Goal: Transaction & Acquisition: Purchase product/service

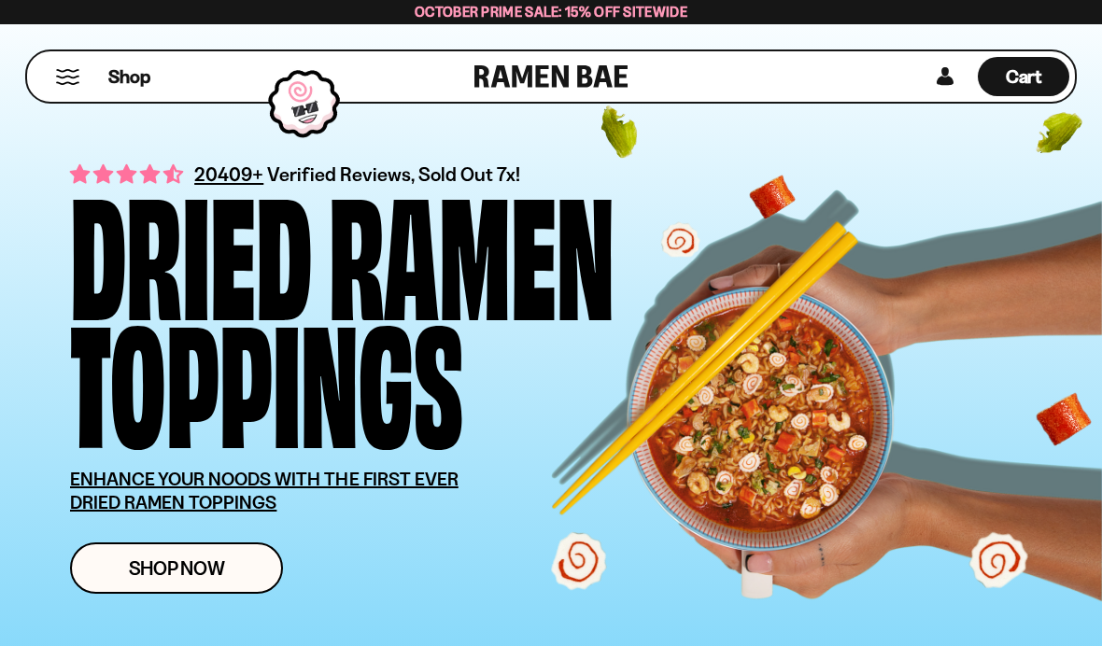
scroll to position [56, 0]
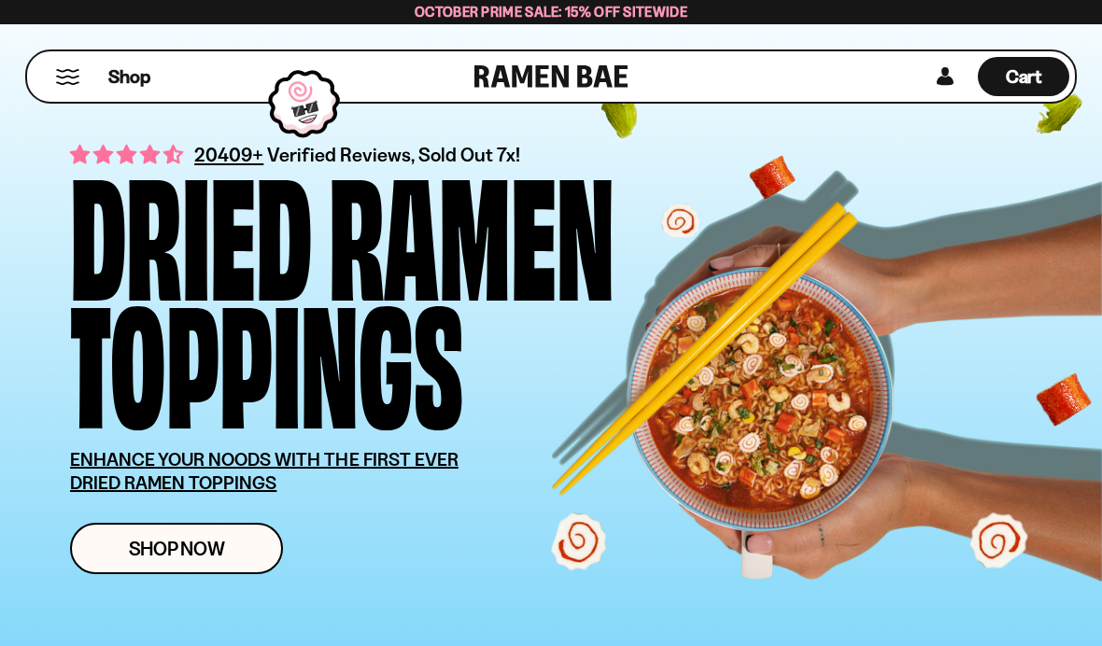
click at [193, 555] on span "Shop Now" at bounding box center [177, 549] width 96 height 20
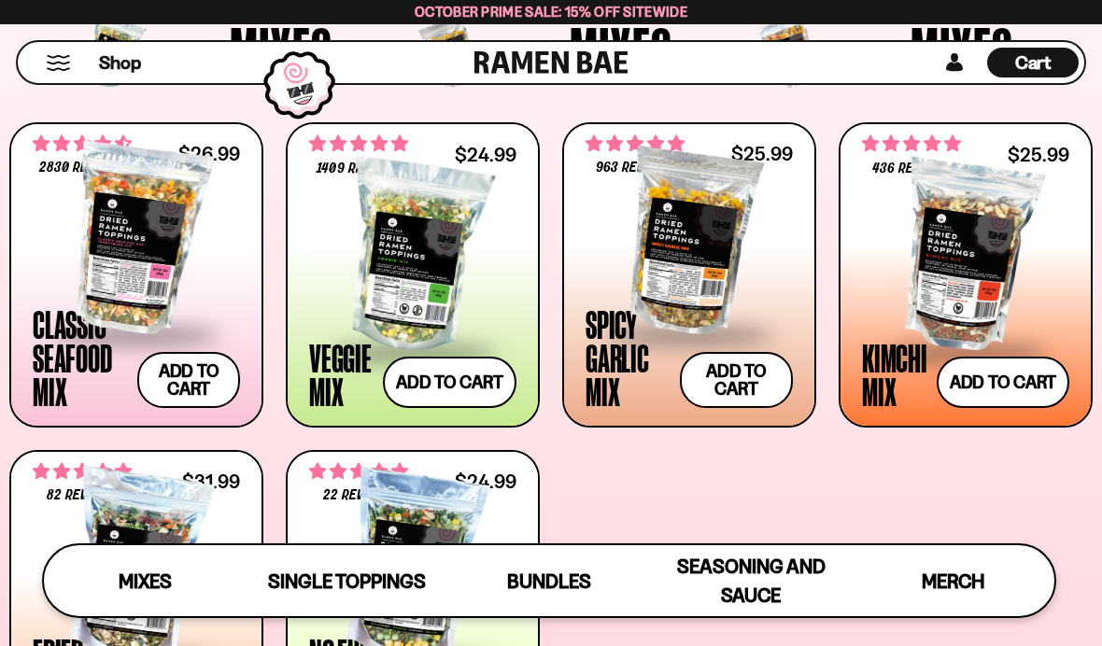
scroll to position [652, 0]
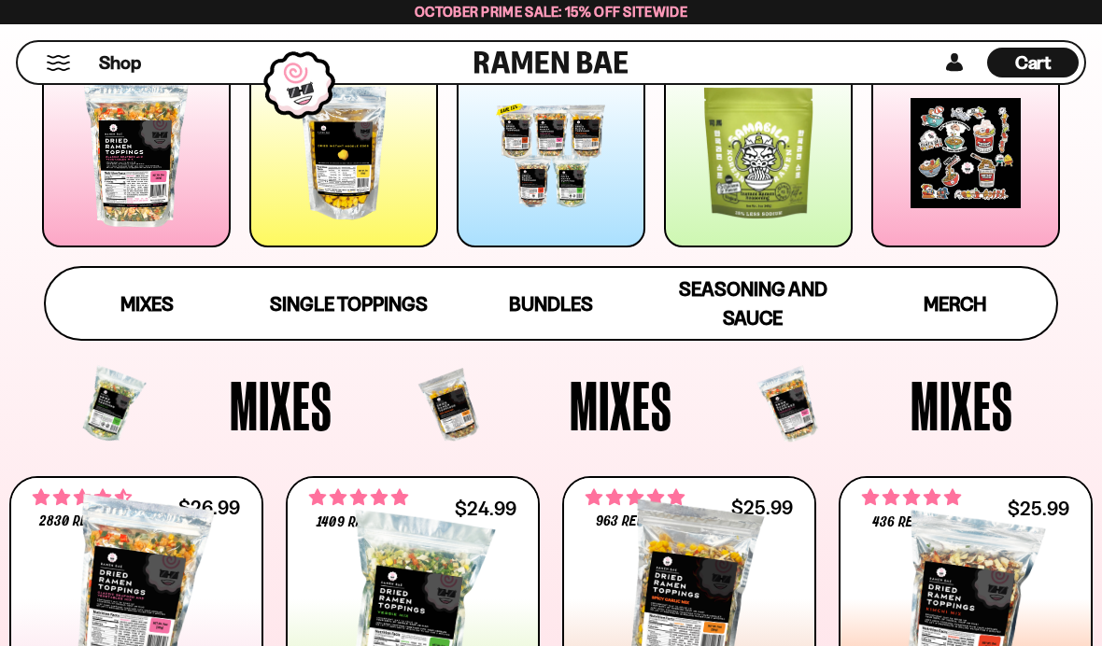
click at [351, 300] on span "Single Toppings" at bounding box center [349, 303] width 158 height 23
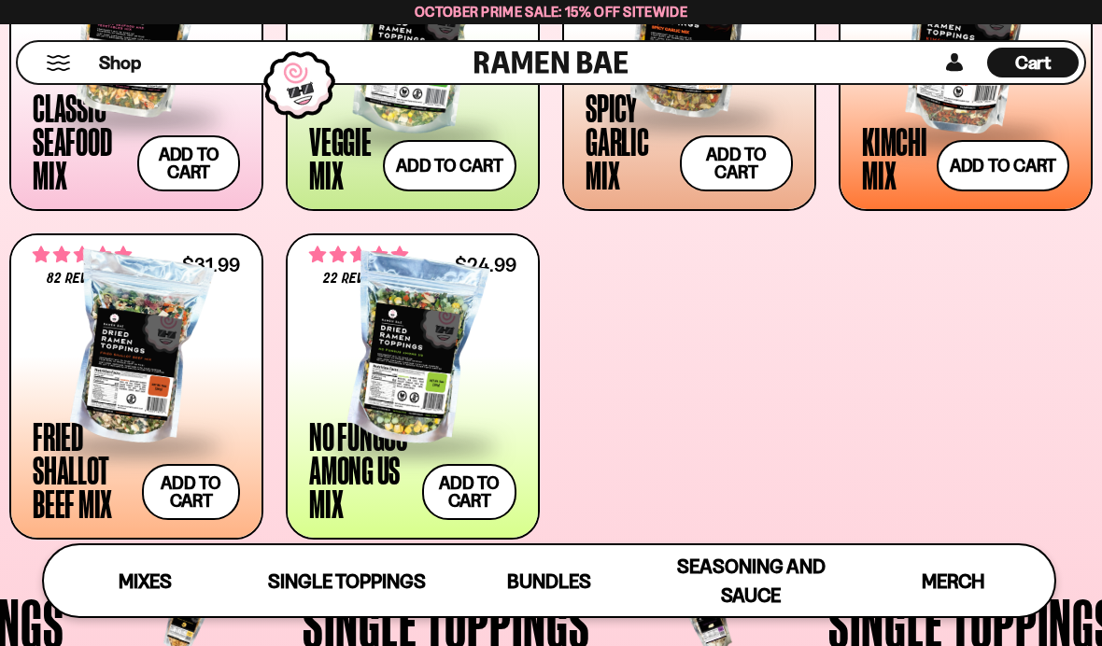
scroll to position [864, 0]
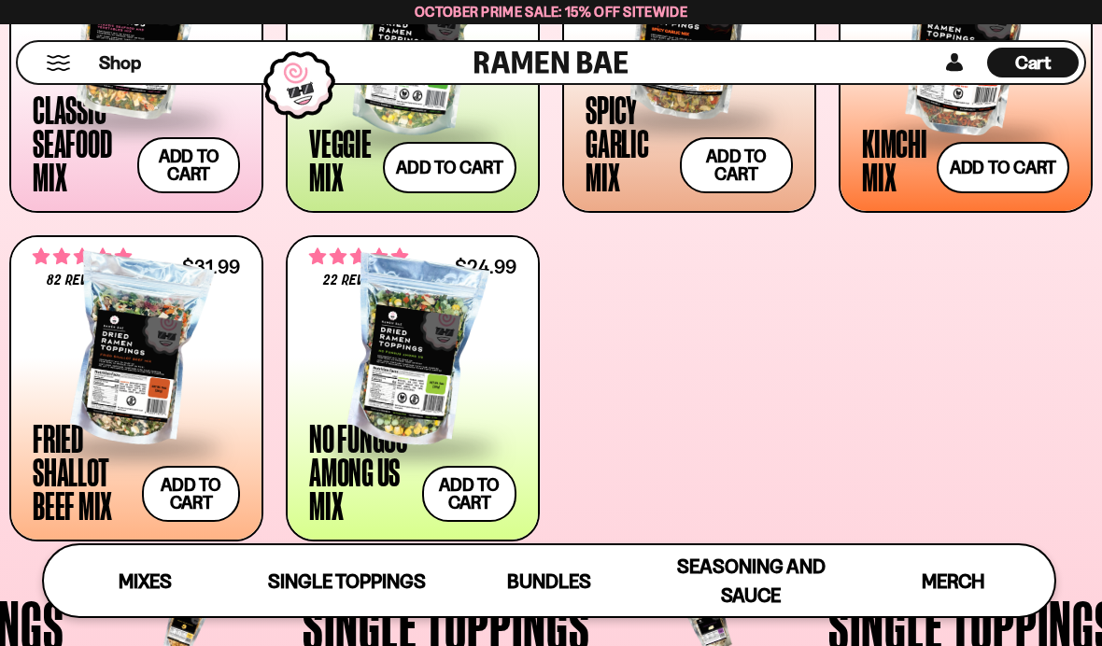
click at [434, 390] on div at bounding box center [412, 352] width 207 height 187
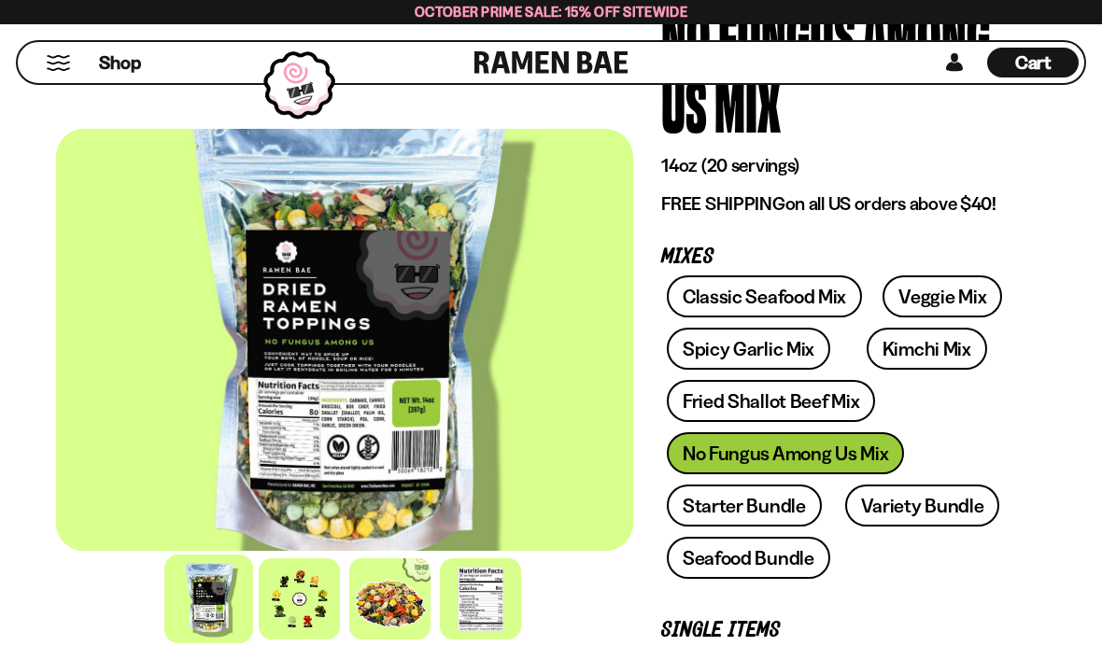
scroll to position [224, 0]
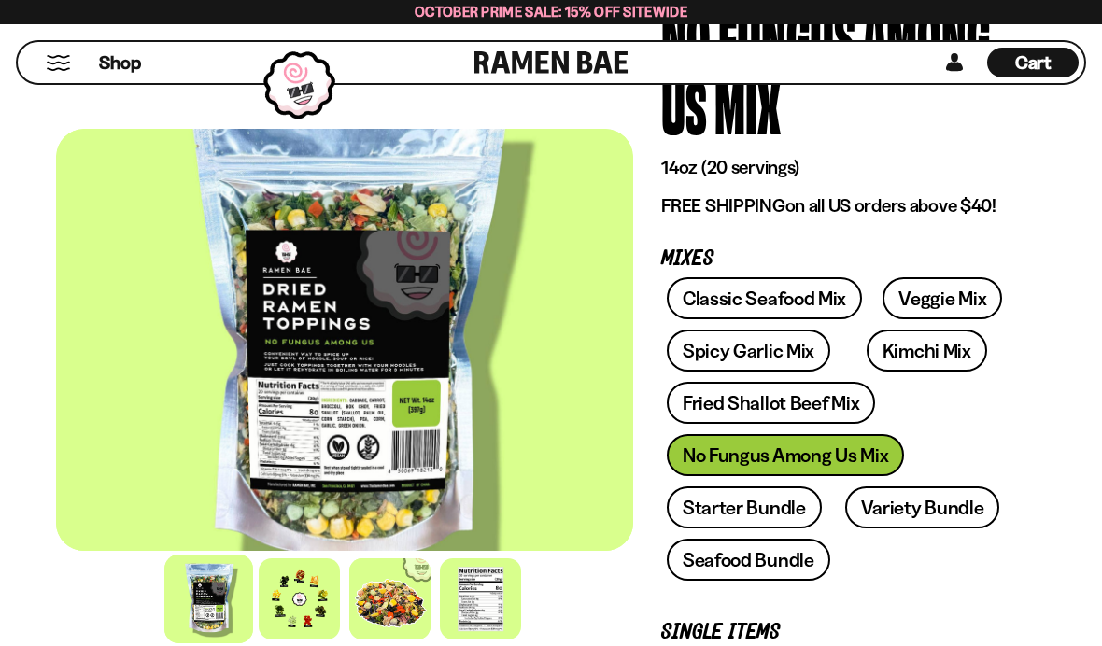
click at [315, 639] on div at bounding box center [299, 598] width 81 height 81
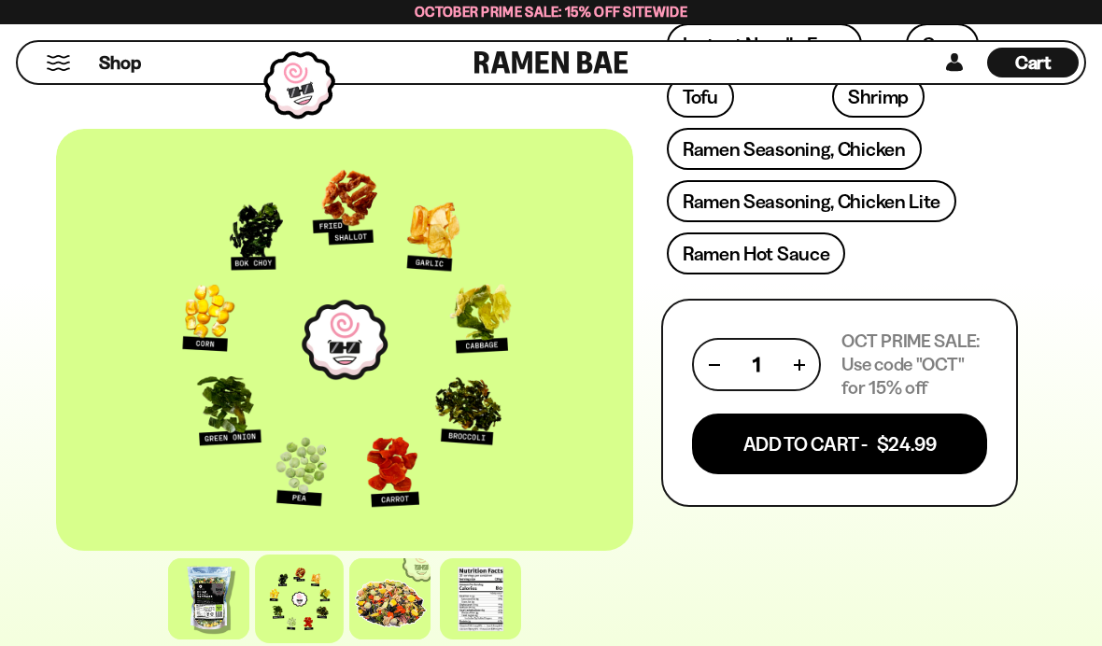
scroll to position [1000, 0]
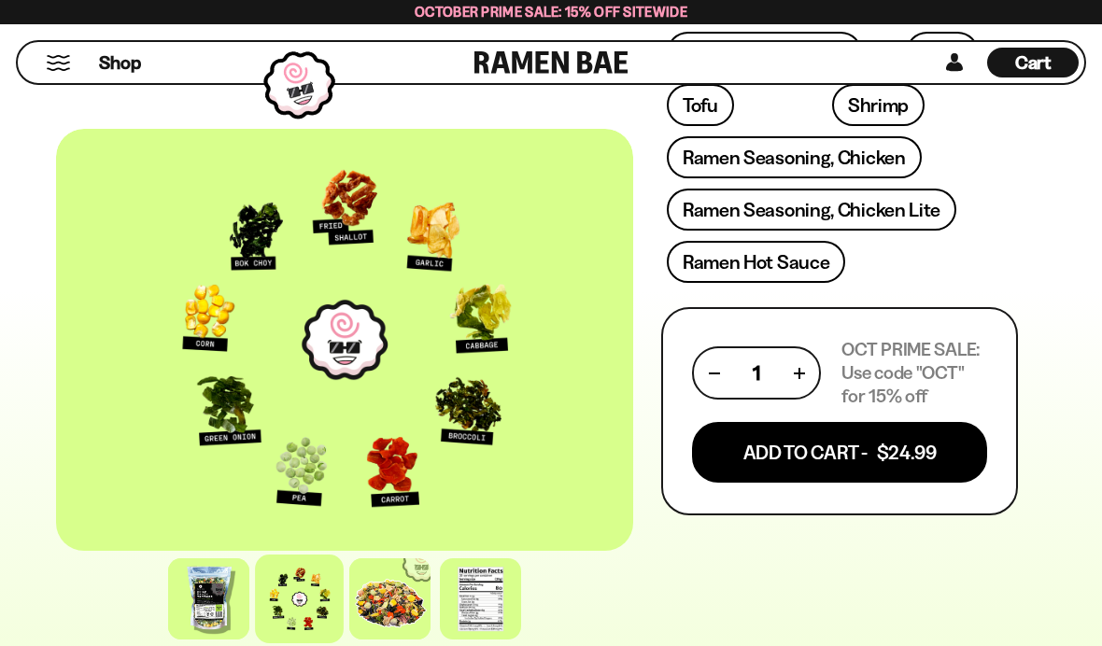
click at [759, 456] on button "Add To Cart - $24.99" at bounding box center [839, 452] width 295 height 61
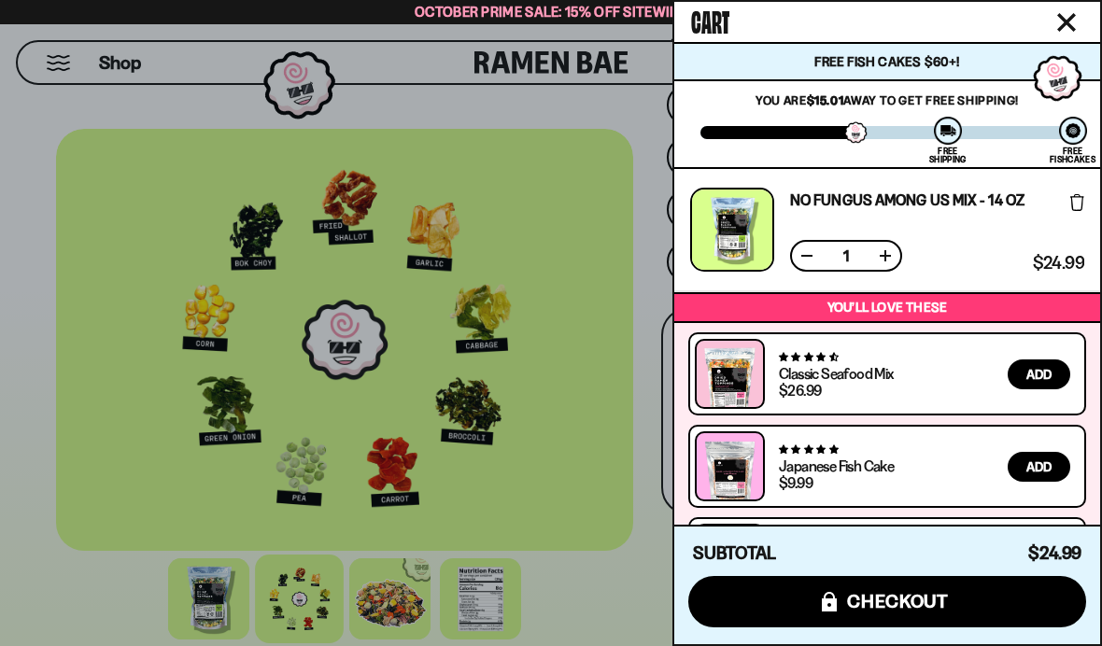
click at [1067, 20] on icon "Close cart" at bounding box center [1066, 22] width 17 height 17
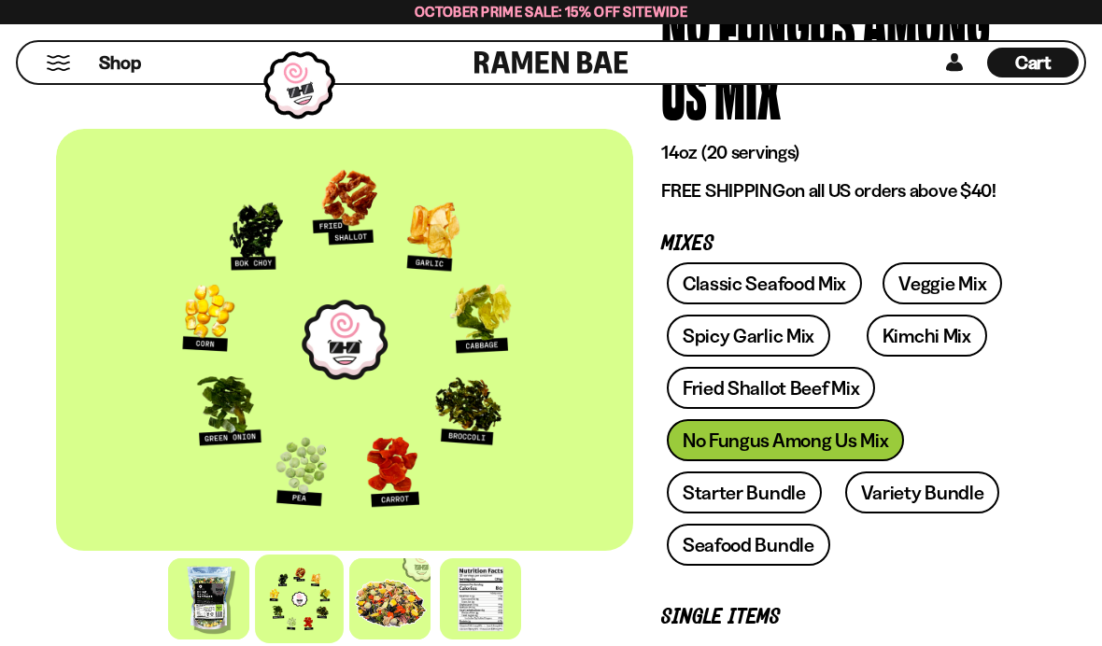
scroll to position [263, 0]
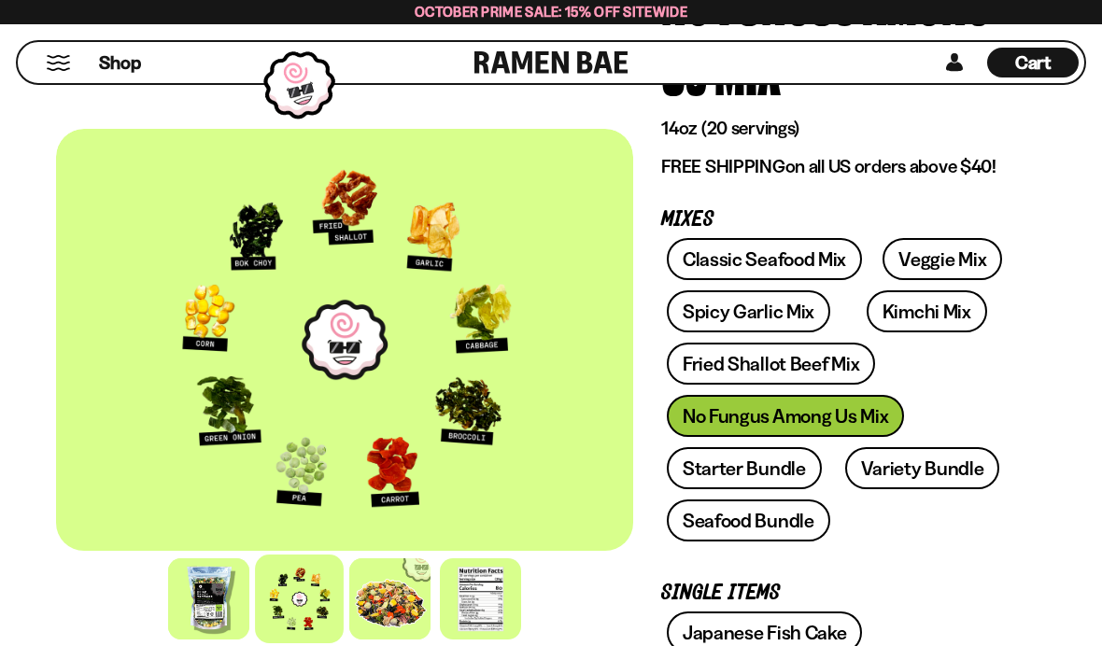
click at [740, 313] on link "Spicy Garlic Mix" at bounding box center [748, 311] width 163 height 42
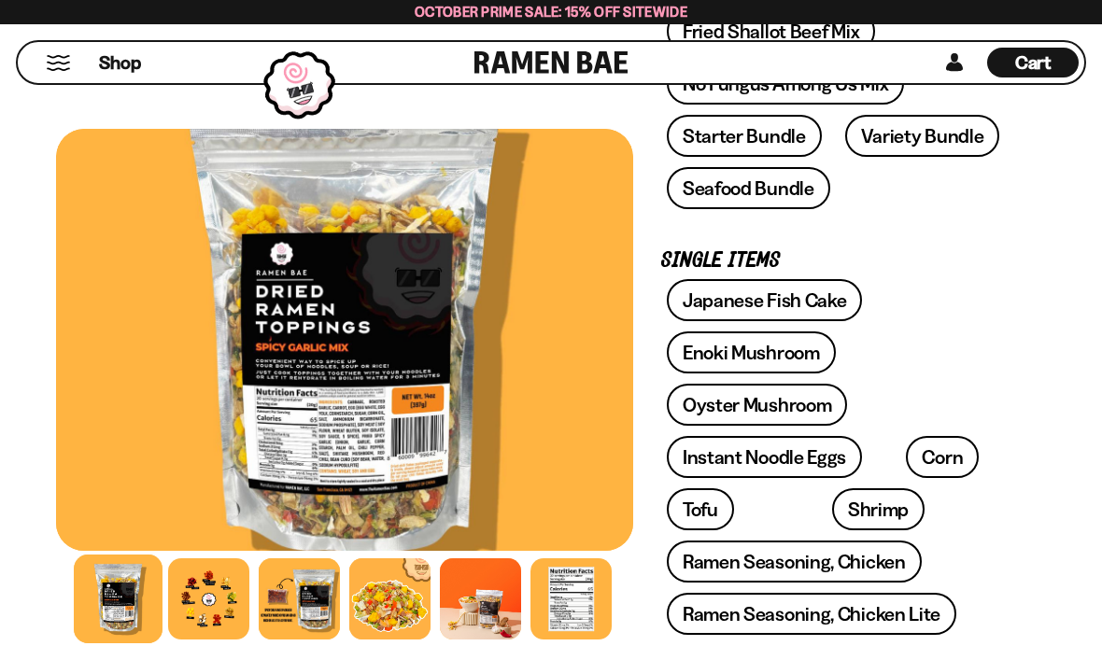
scroll to position [525, 0]
click at [232, 639] on div at bounding box center [208, 598] width 81 height 81
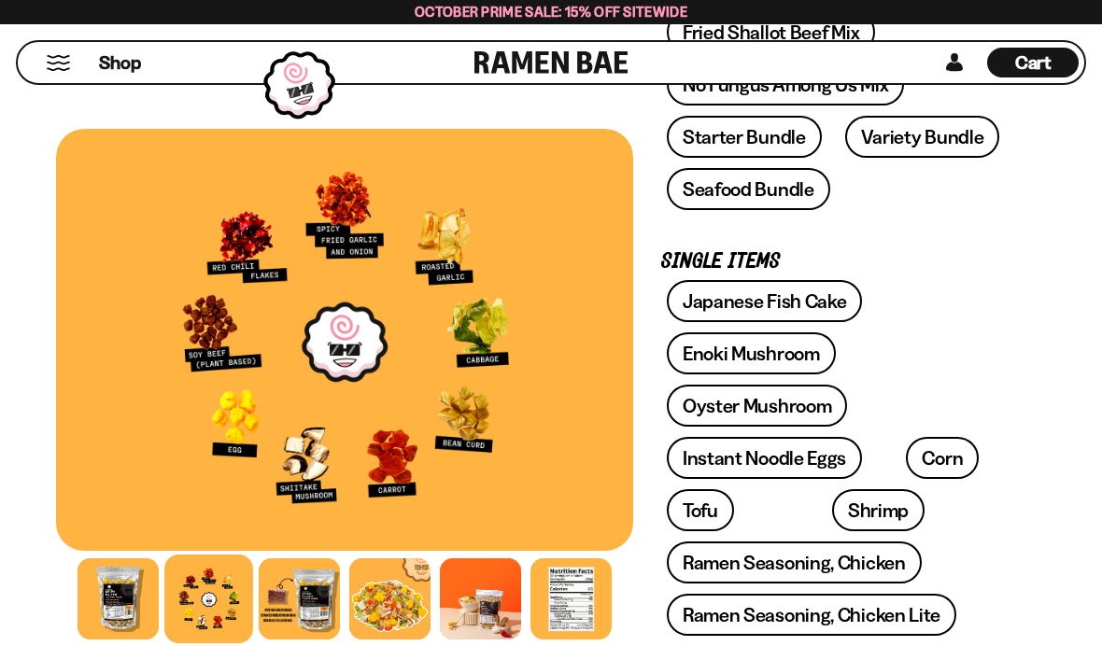
click at [752, 357] on link "Enoki Mushroom" at bounding box center [751, 353] width 169 height 42
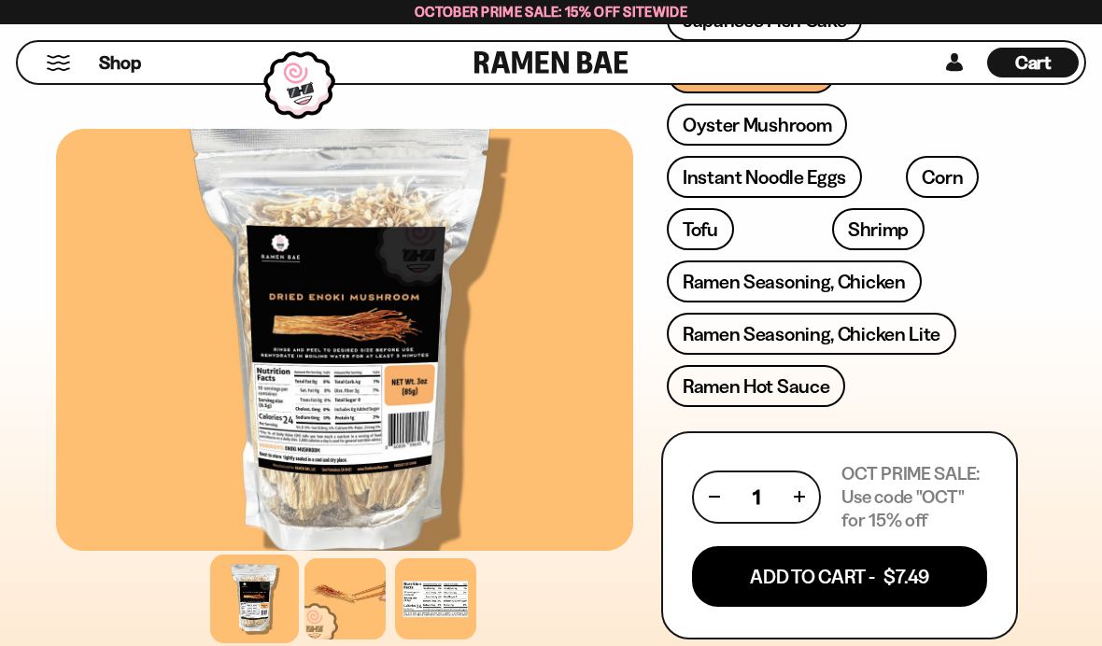
scroll to position [812, 0]
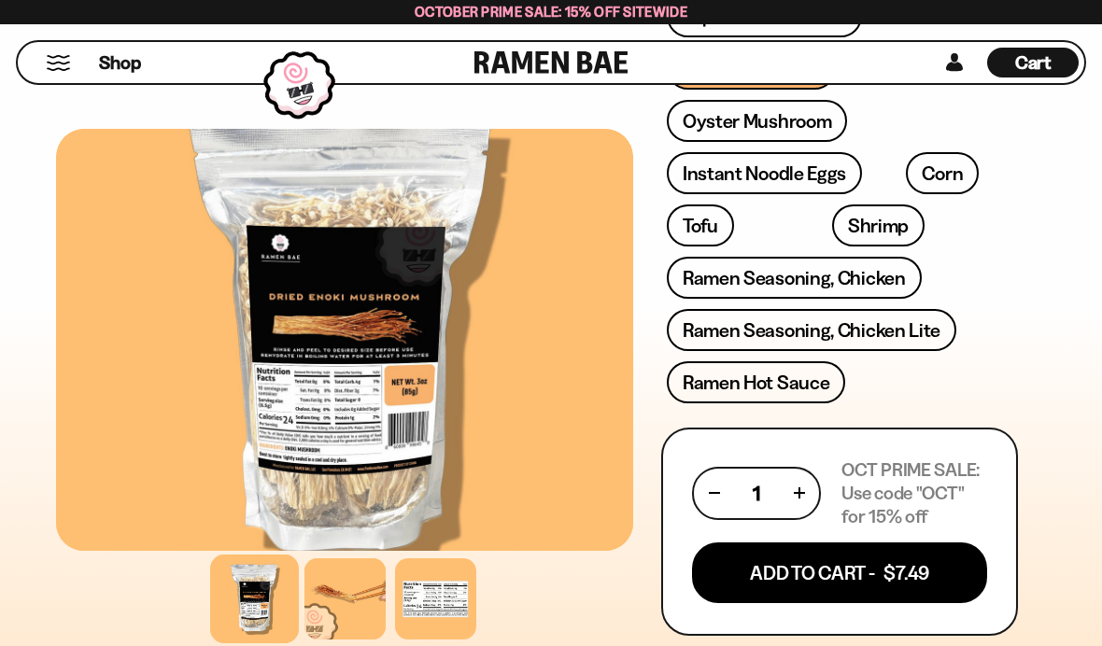
click at [772, 134] on link "Oyster Mushroom" at bounding box center [757, 121] width 181 height 42
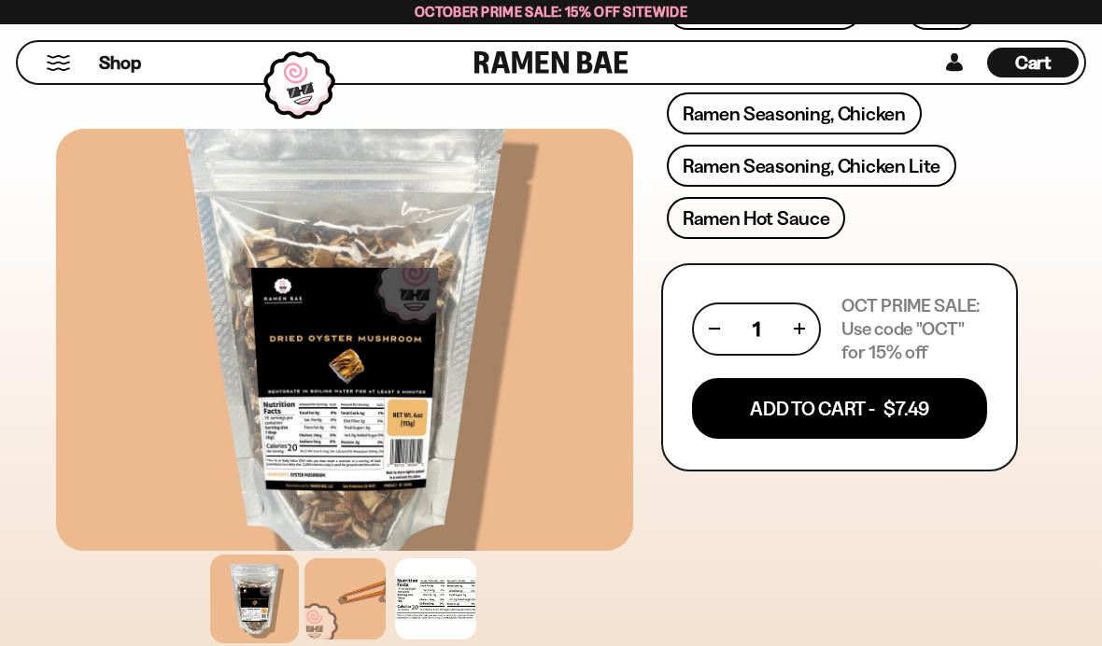
scroll to position [979, 0]
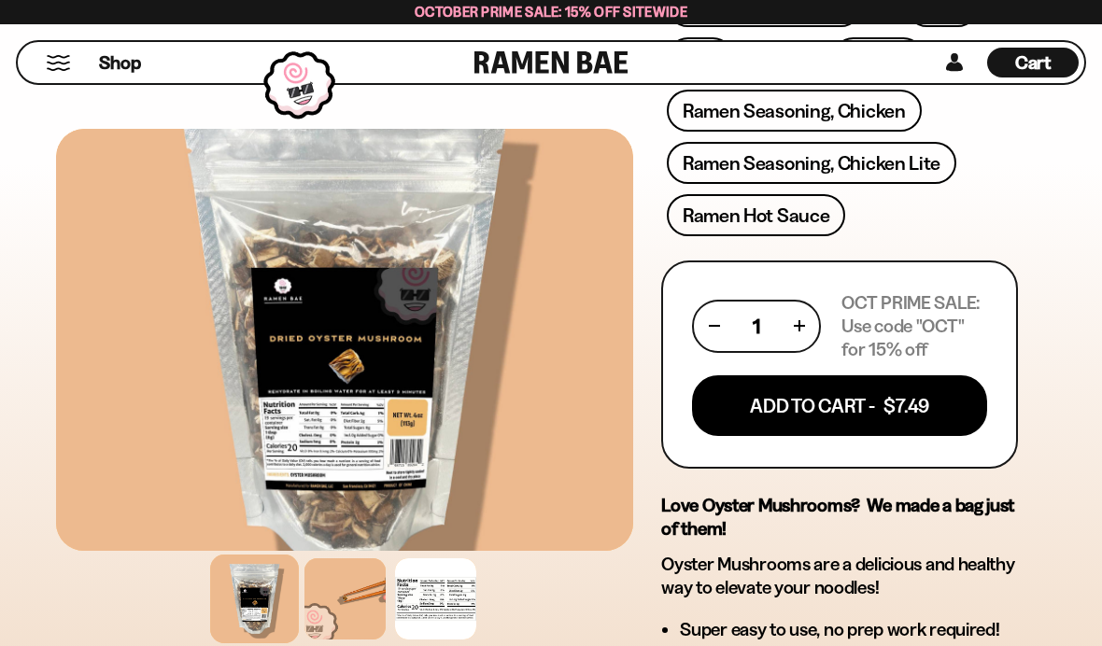
click at [350, 639] on div at bounding box center [344, 598] width 81 height 81
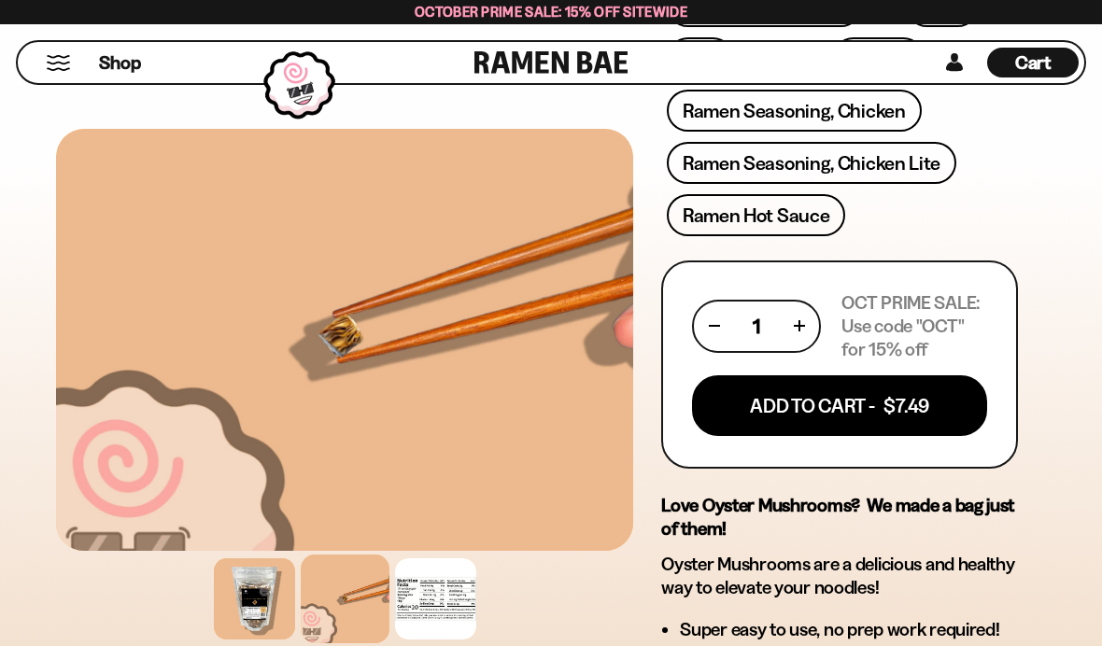
click at [840, 408] on button "Add To Cart - $7.49" at bounding box center [839, 405] width 295 height 61
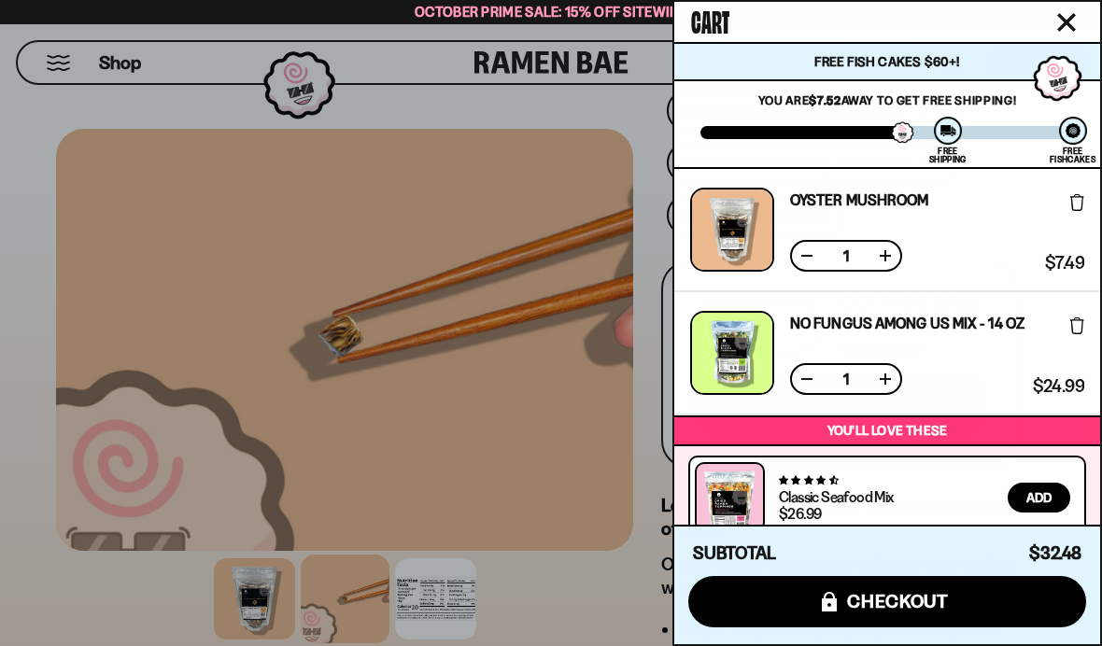
click at [1073, 21] on icon "Close cart" at bounding box center [1066, 22] width 19 height 19
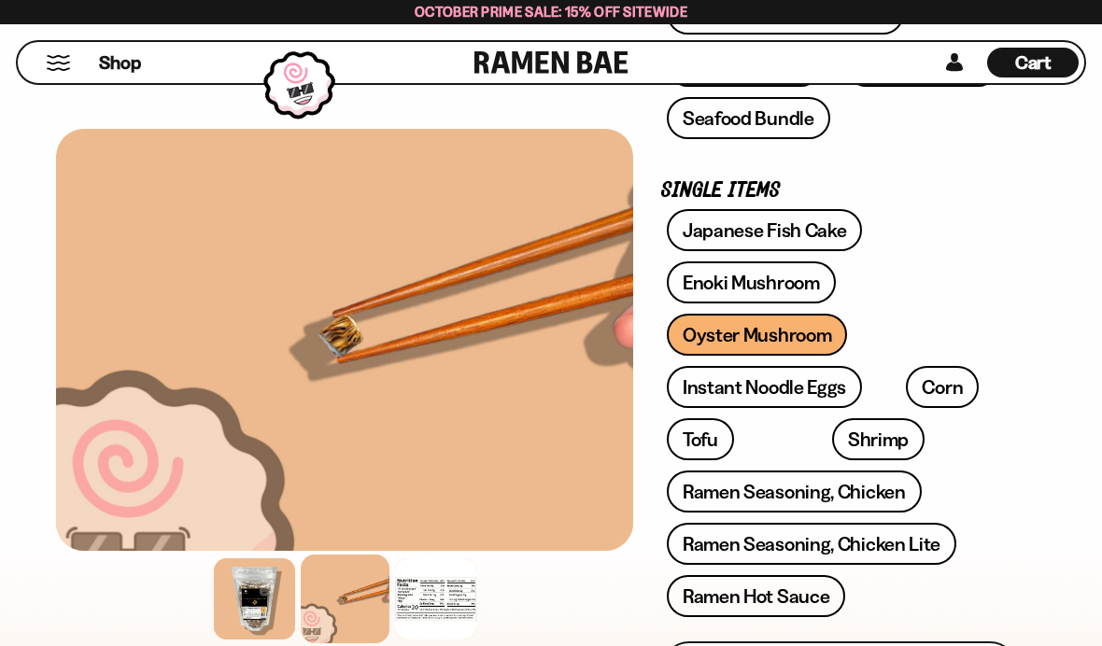
scroll to position [597, 0]
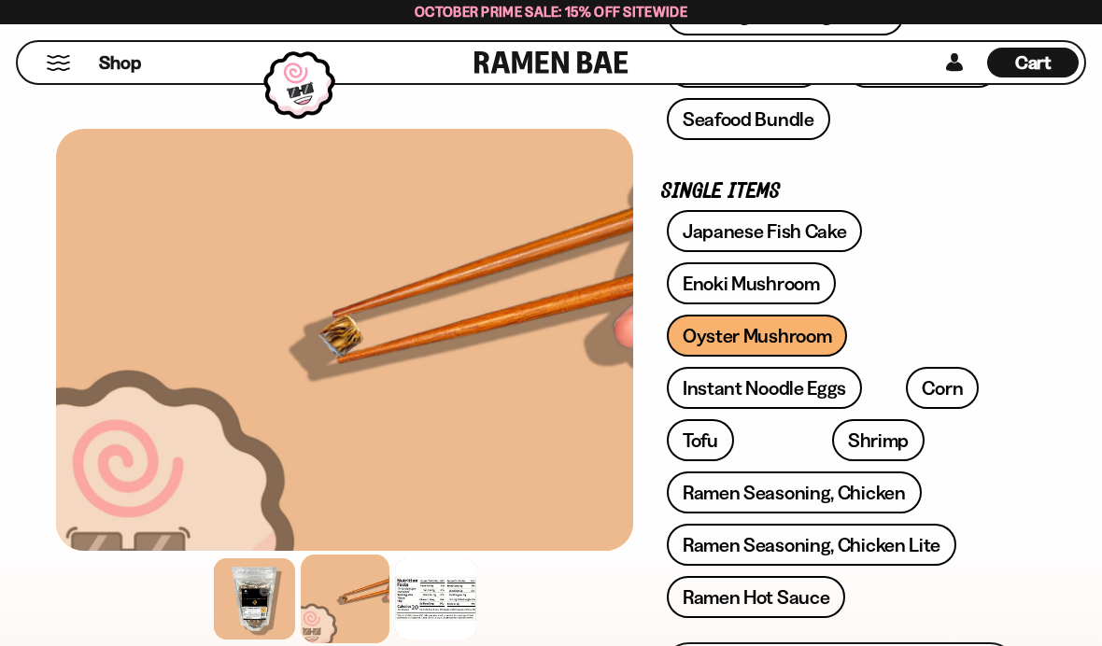
click at [832, 440] on link "Shrimp" at bounding box center [878, 440] width 92 height 42
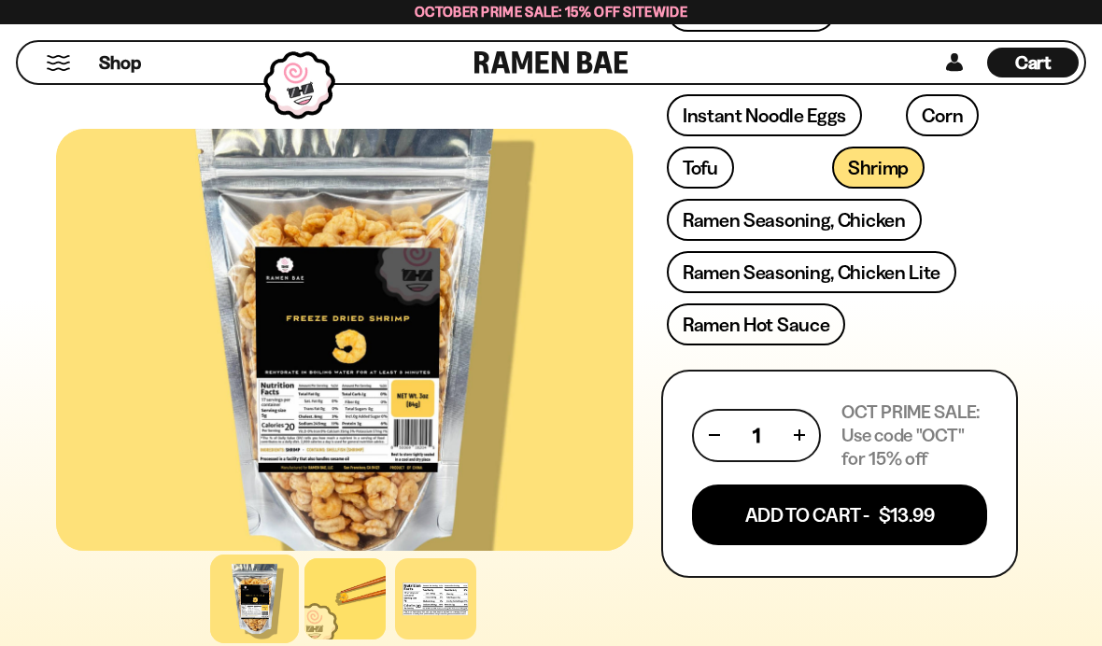
scroll to position [901, 0]
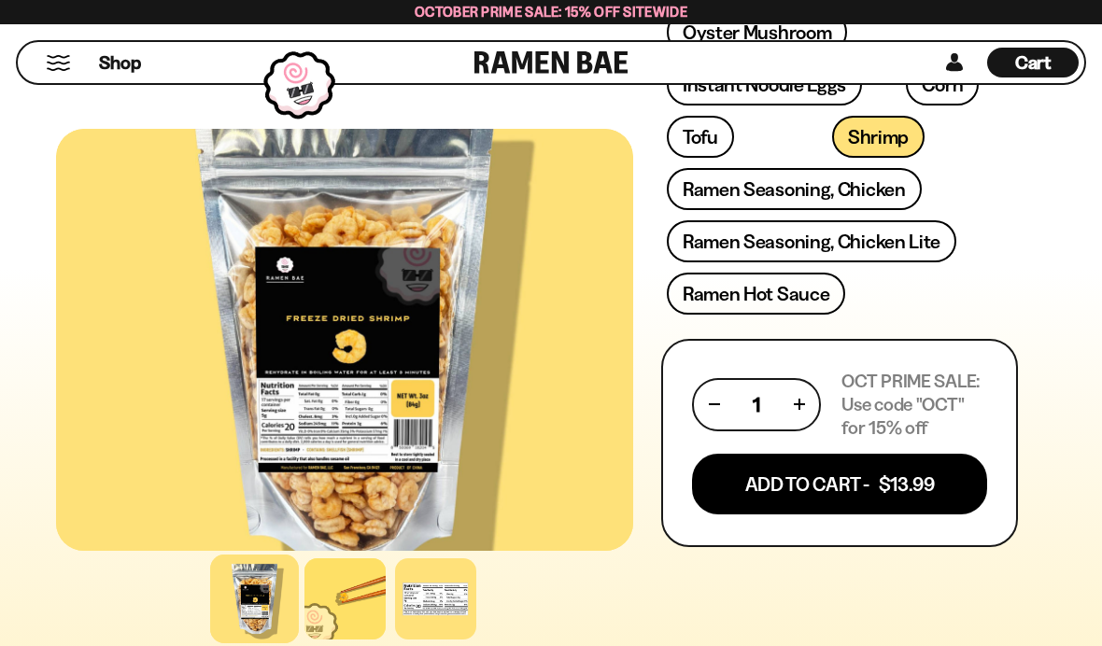
click at [778, 470] on button "Add To Cart - $13.99" at bounding box center [839, 484] width 295 height 61
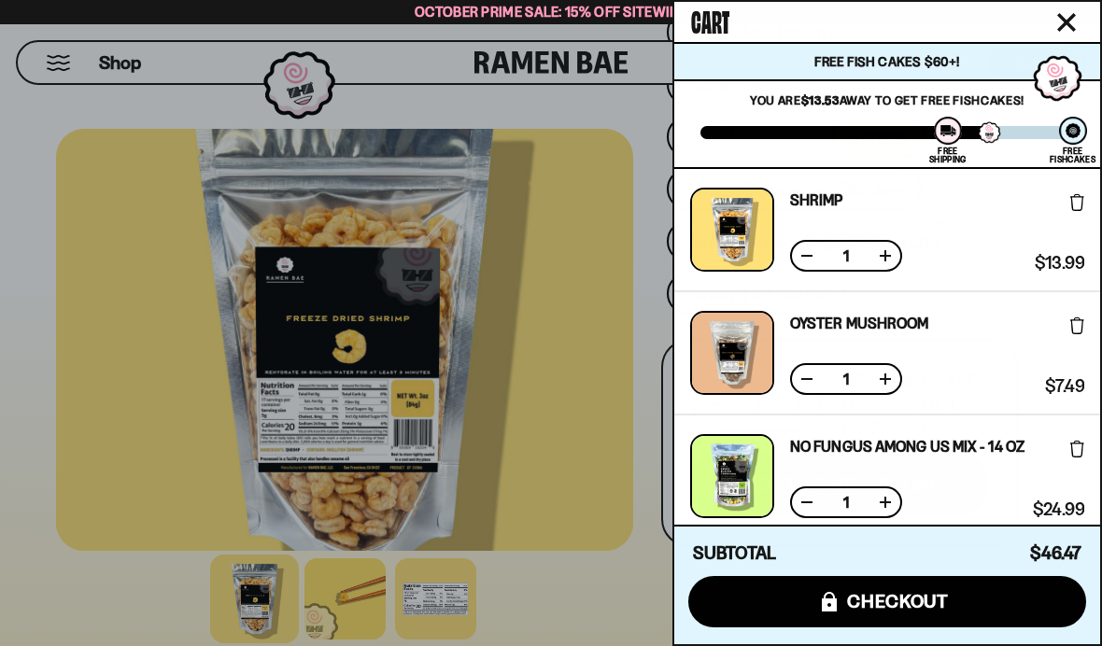
click at [1069, 17] on icon "Close cart" at bounding box center [1066, 22] width 19 height 19
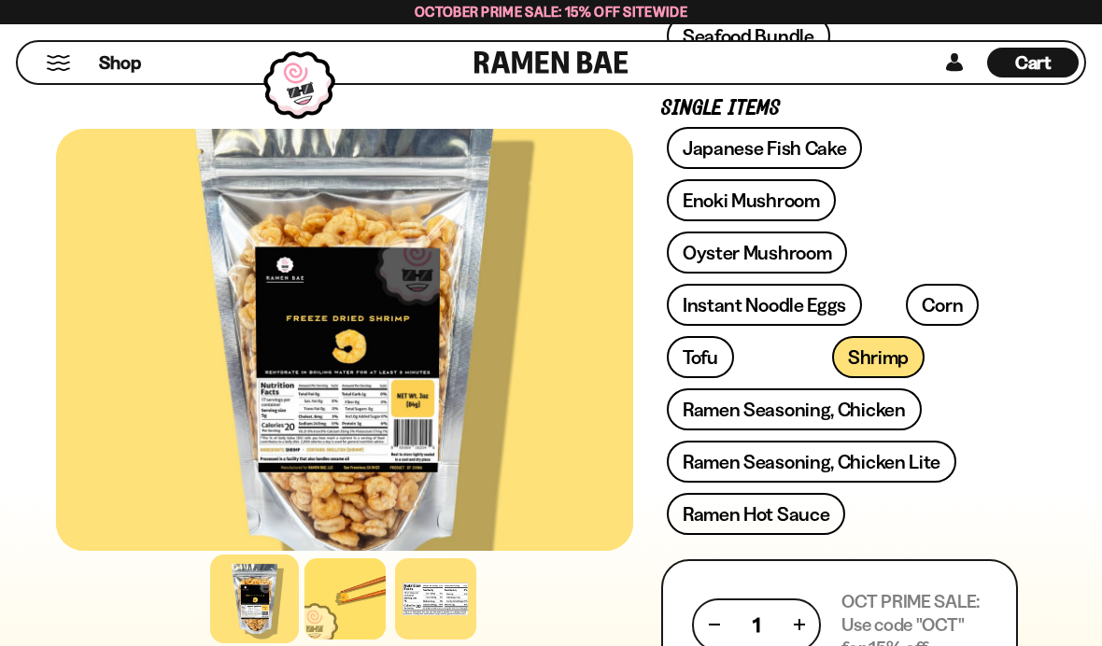
scroll to position [667, 0]
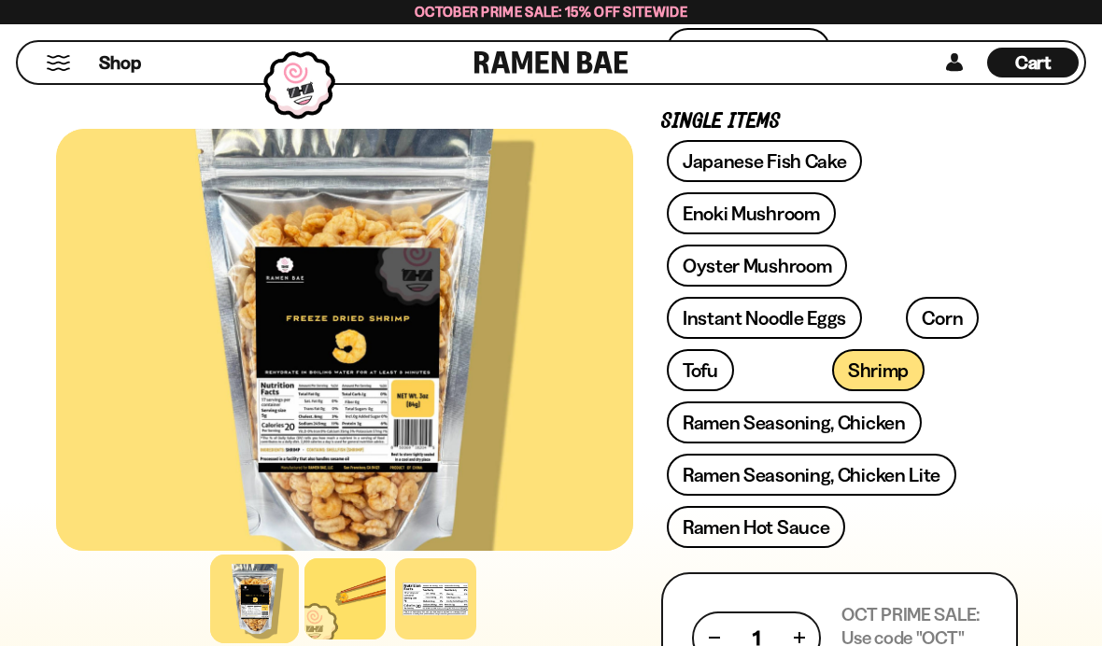
click at [758, 318] on link "Instant Noodle Eggs" at bounding box center [764, 318] width 195 height 42
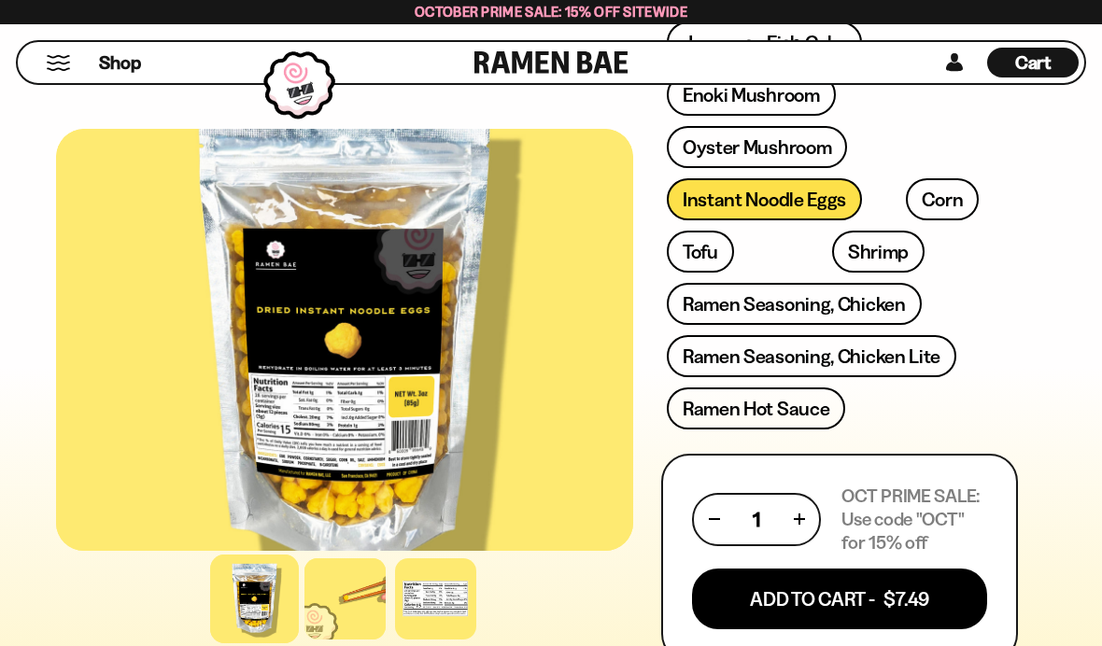
scroll to position [857, 0]
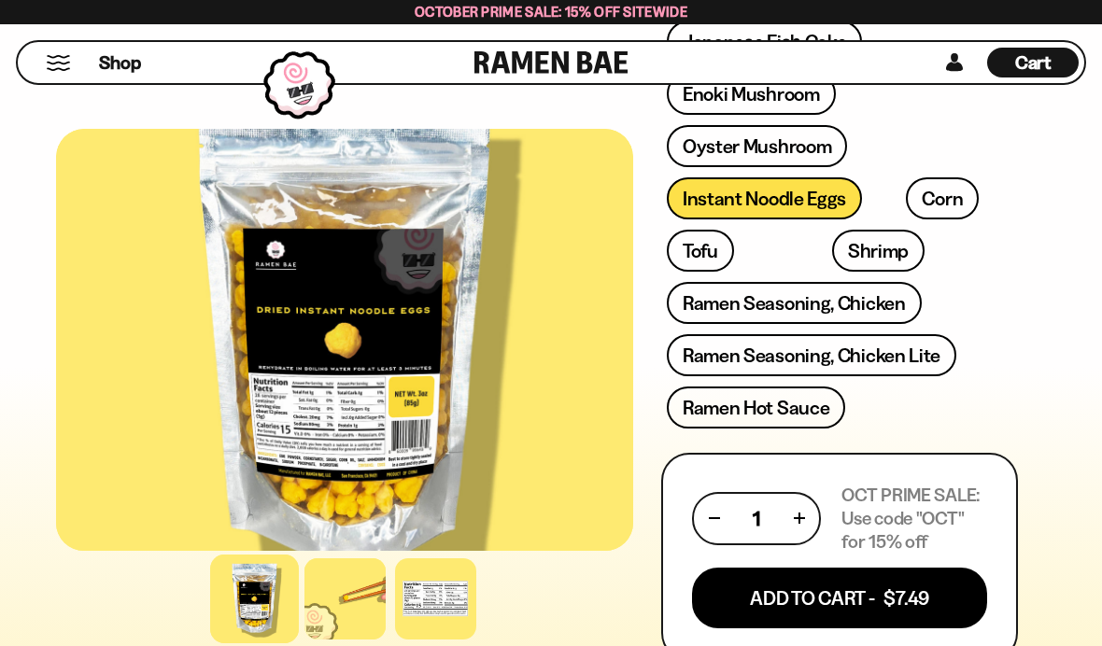
click at [826, 304] on link "Ramen Seasoning, Chicken" at bounding box center [794, 303] width 255 height 42
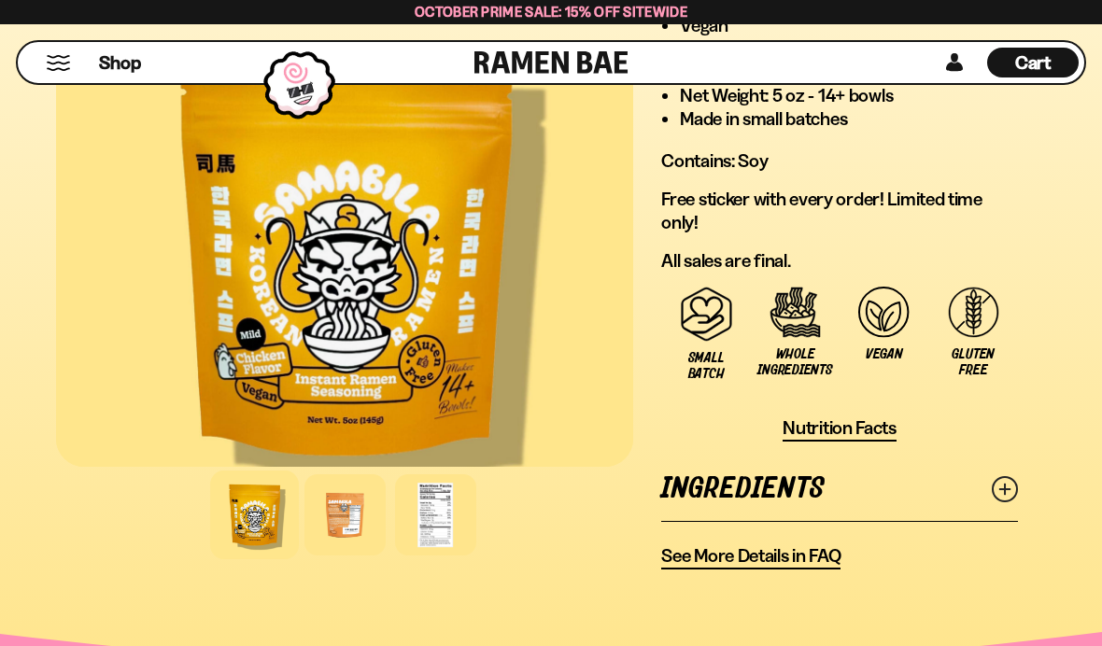
scroll to position [1725, 0]
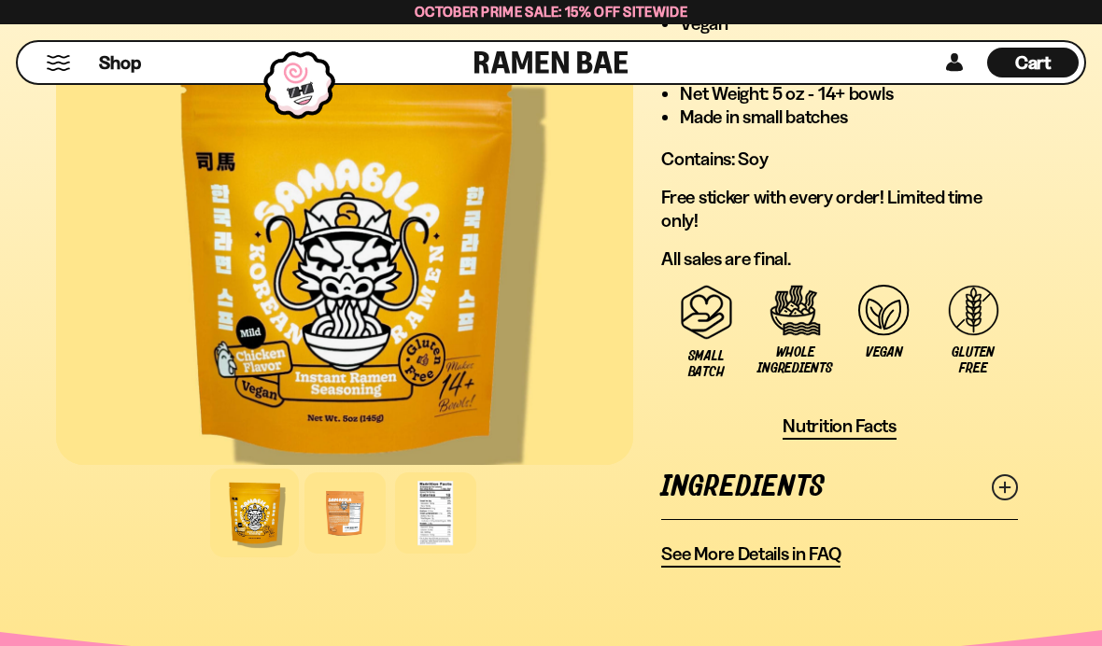
click at [1007, 474] on icon at bounding box center [1004, 487] width 26 height 26
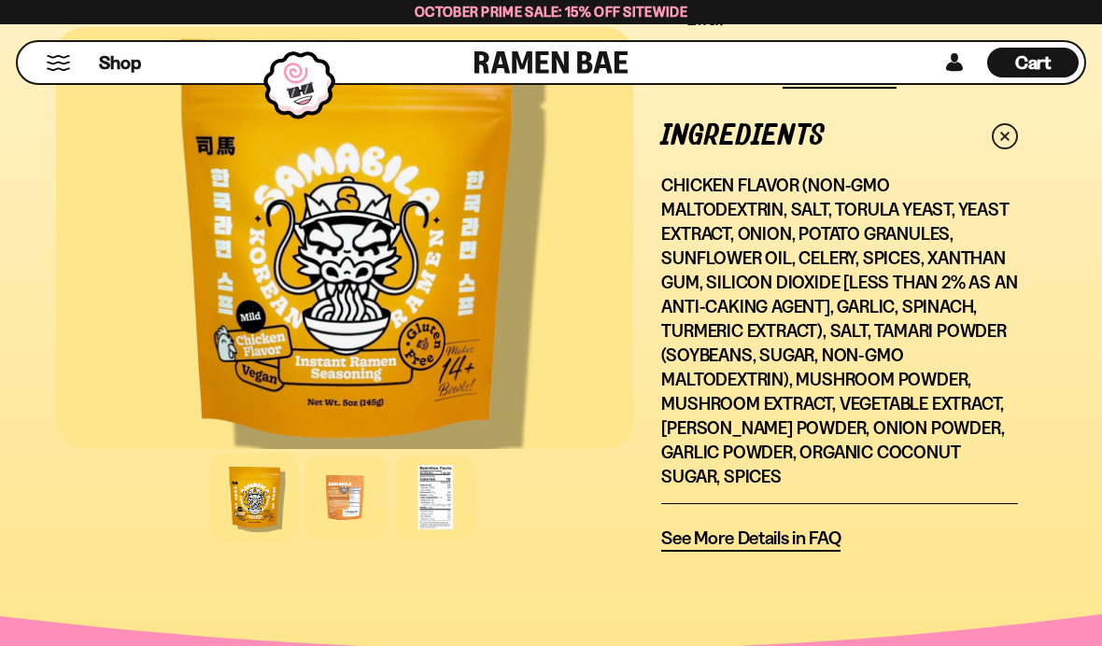
scroll to position [2156, 0]
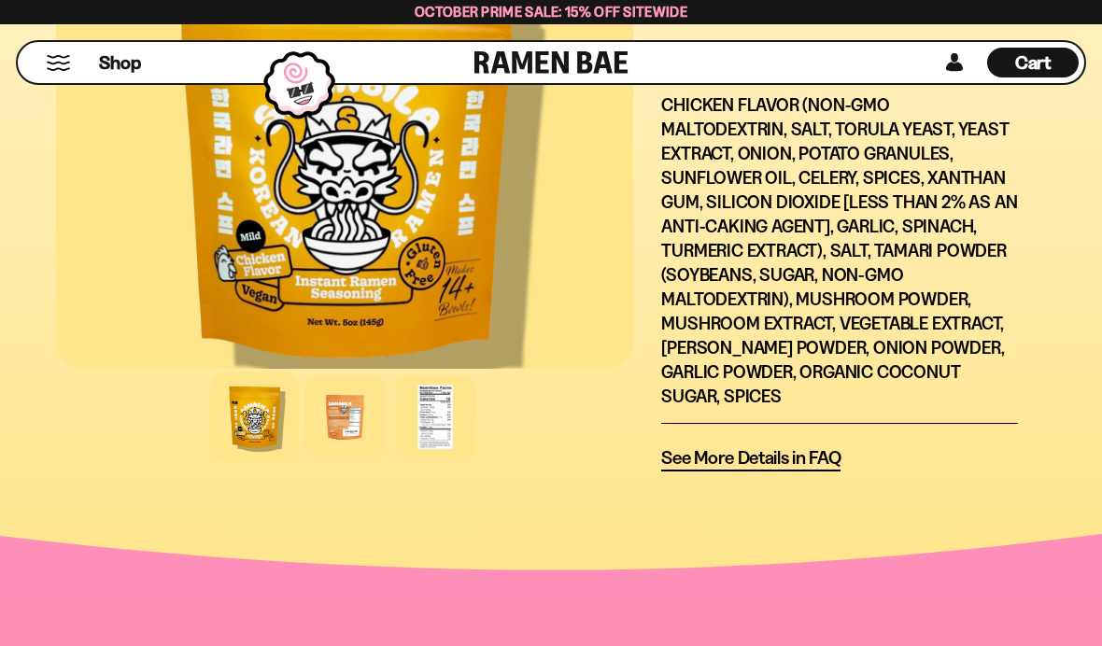
click at [759, 446] on span "See More Details in FAQ" at bounding box center [750, 457] width 179 height 23
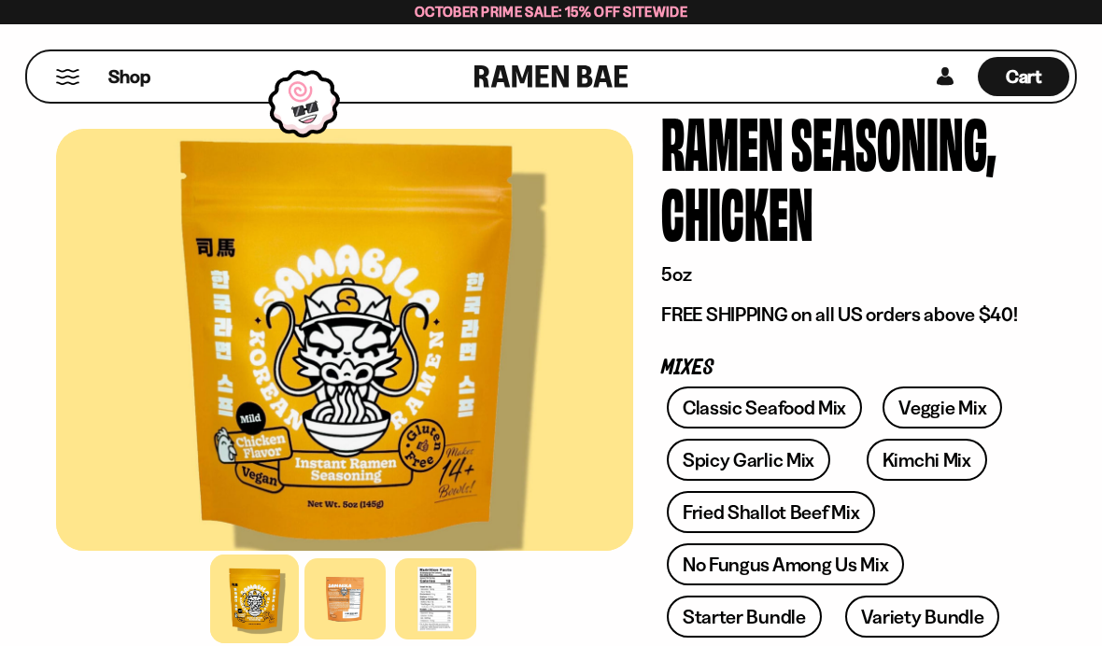
scroll to position [119, 0]
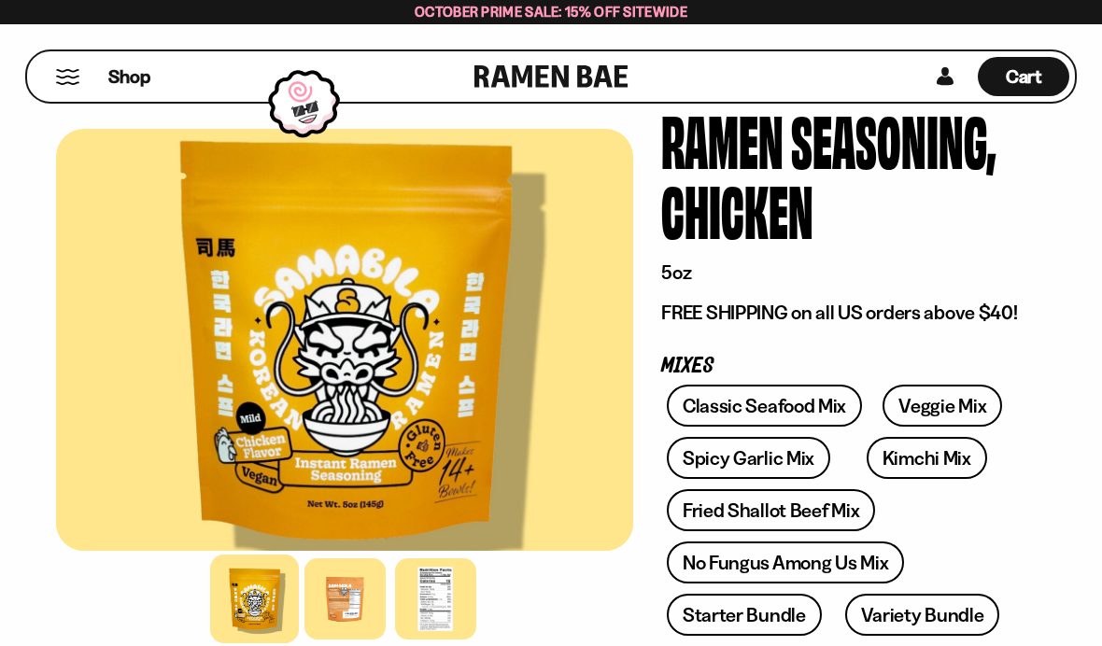
click at [351, 639] on div at bounding box center [344, 598] width 81 height 81
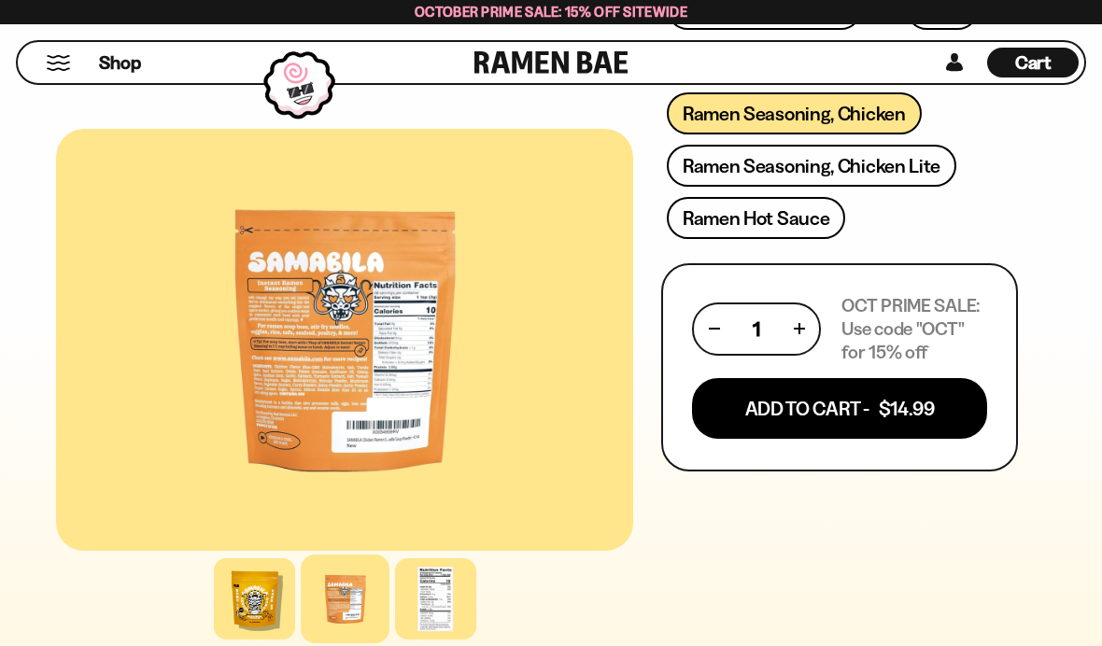
scroll to position [1054, 0]
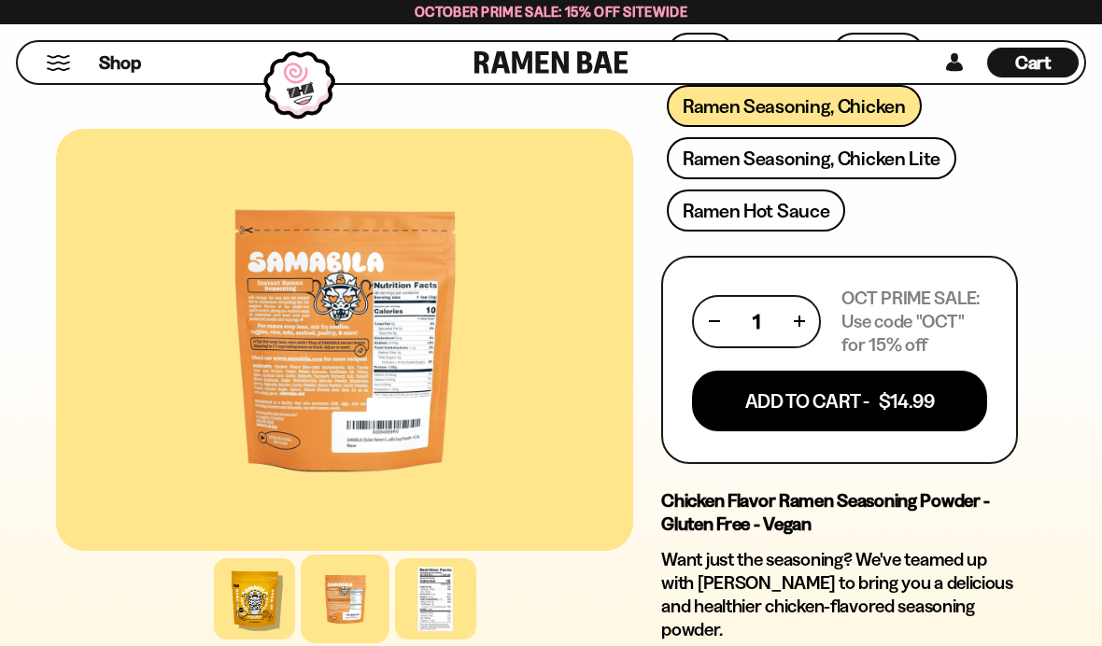
click at [913, 406] on button "Add To Cart - $14.99" at bounding box center [839, 401] width 295 height 61
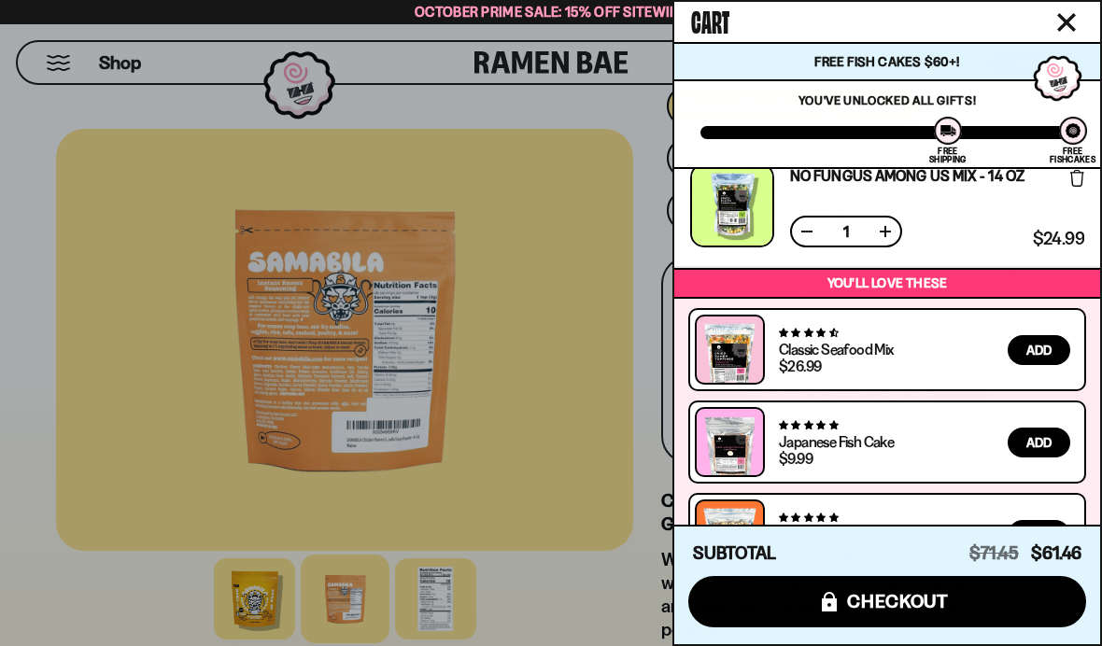
scroll to position [515, 0]
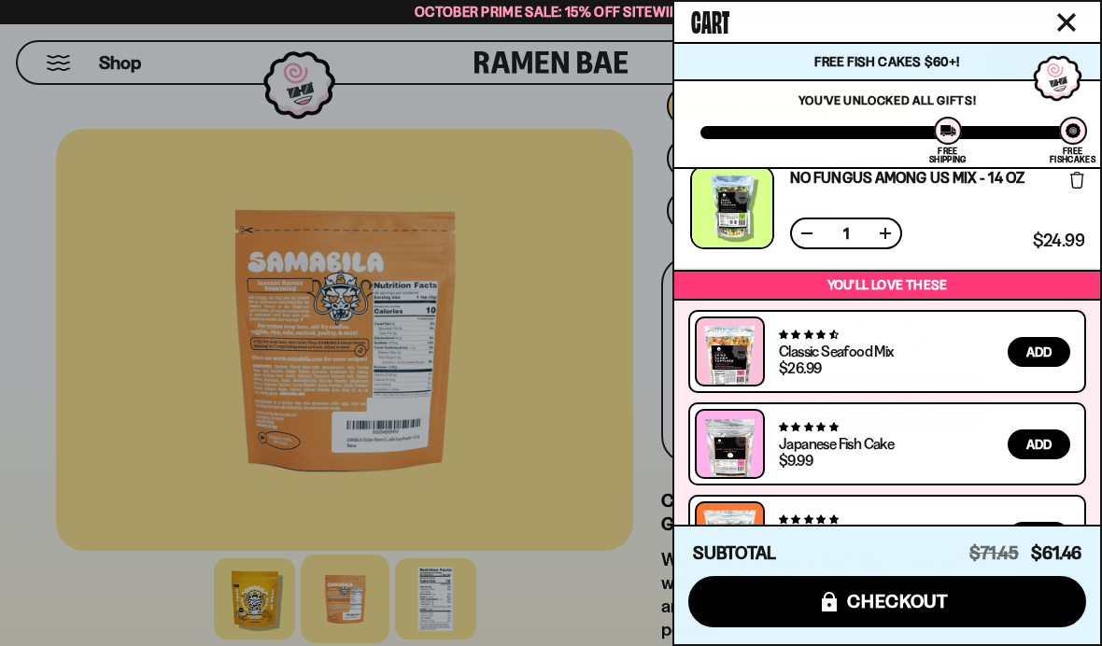
click at [625, 645] on div at bounding box center [551, 323] width 1102 height 646
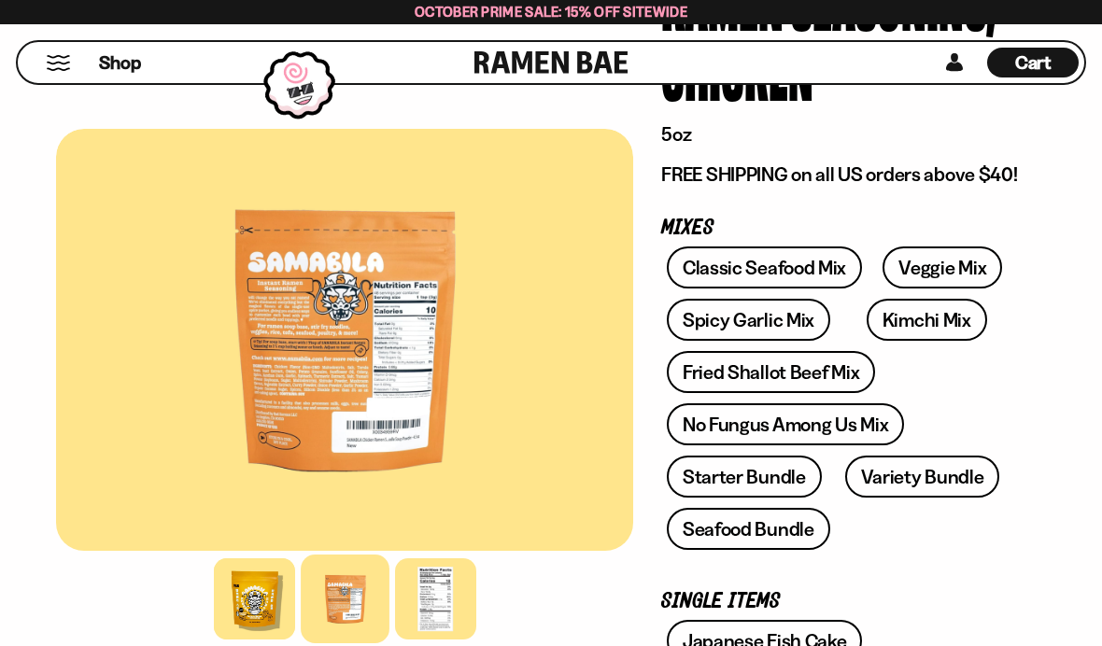
scroll to position [246, 0]
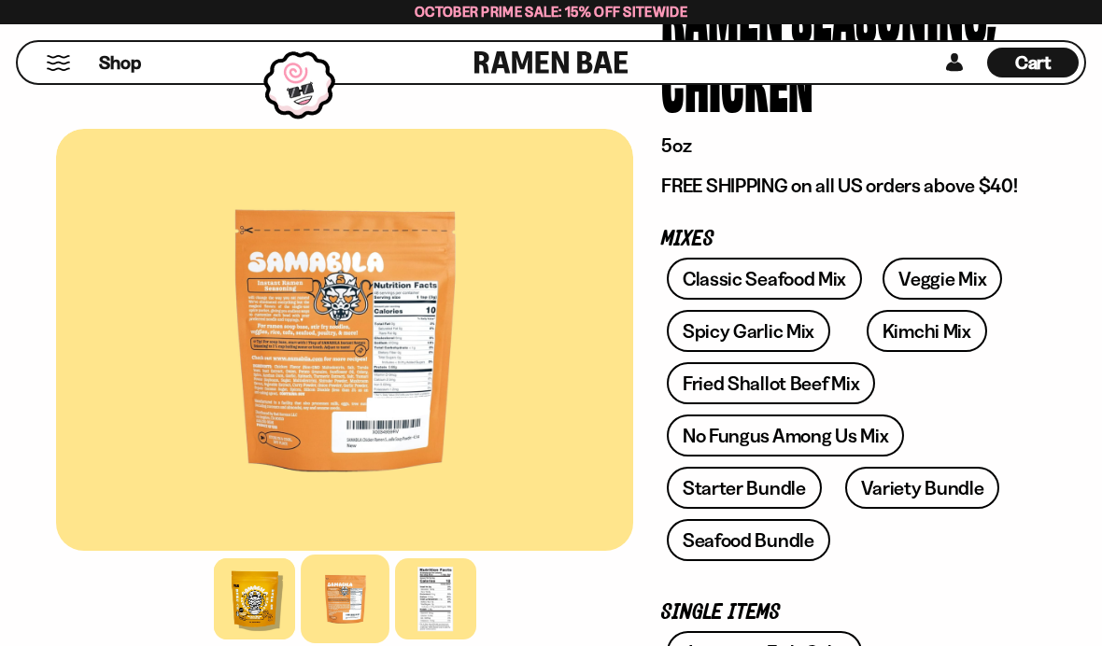
click at [810, 384] on link "Fried Shallot Beef Mix" at bounding box center [771, 383] width 208 height 42
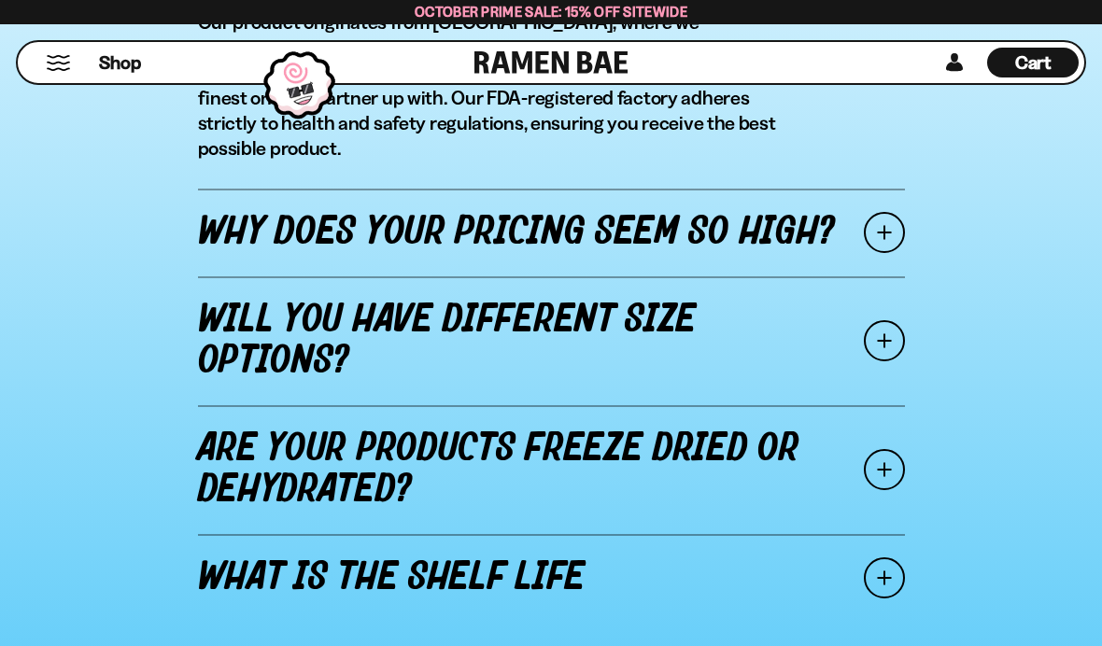
scroll to position [2375, 0]
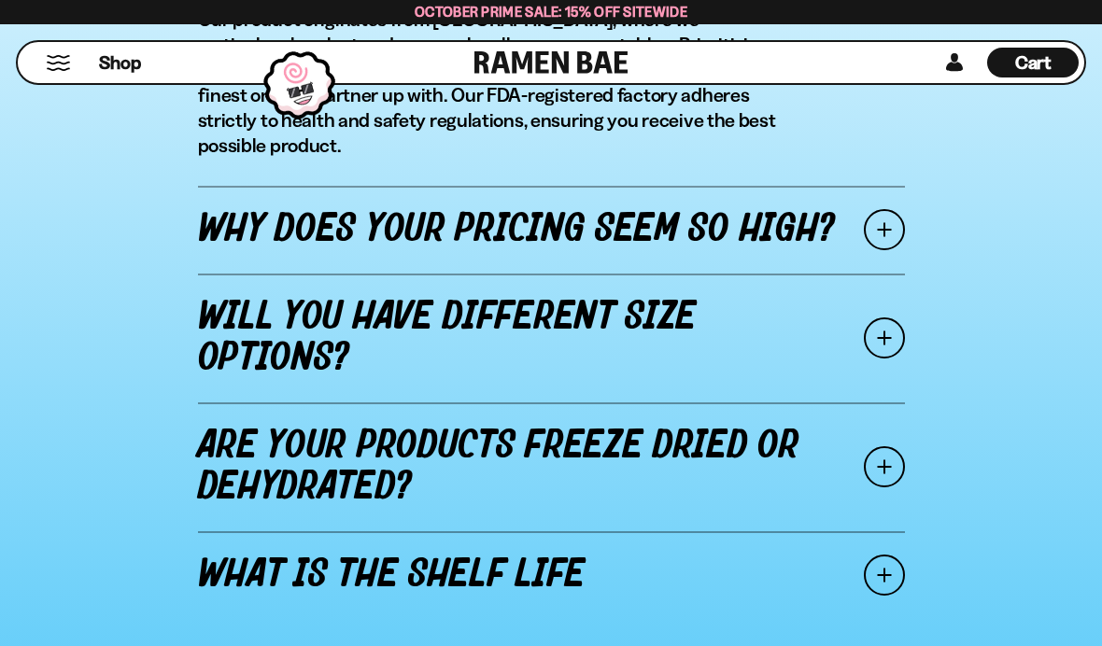
click at [890, 317] on span at bounding box center [884, 337] width 41 height 41
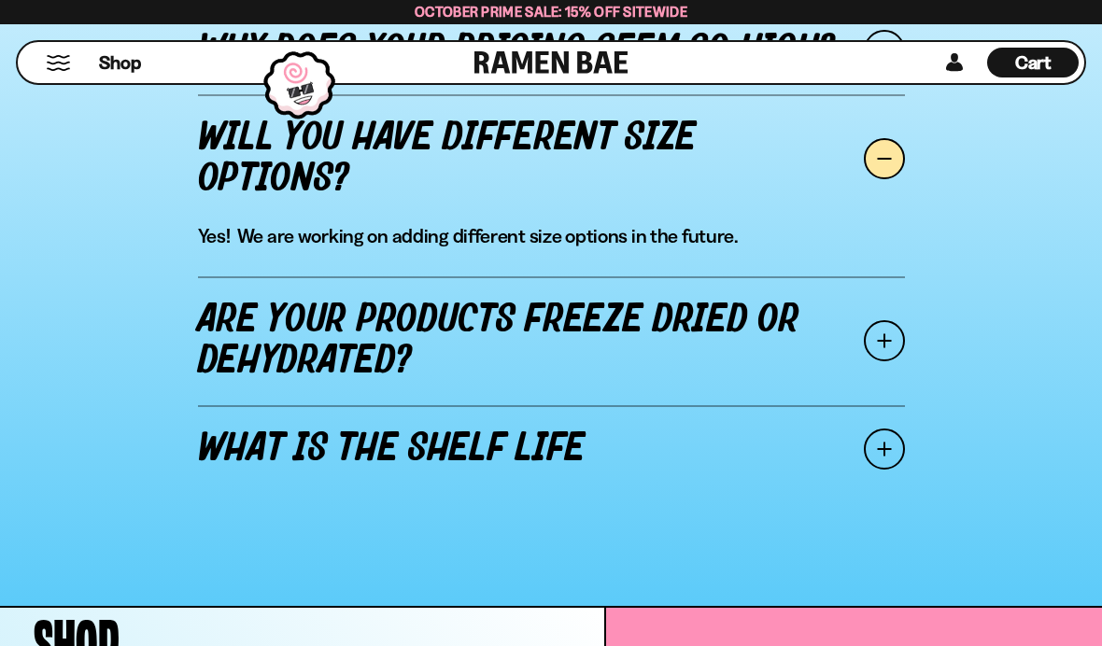
click at [877, 347] on span at bounding box center [884, 340] width 41 height 41
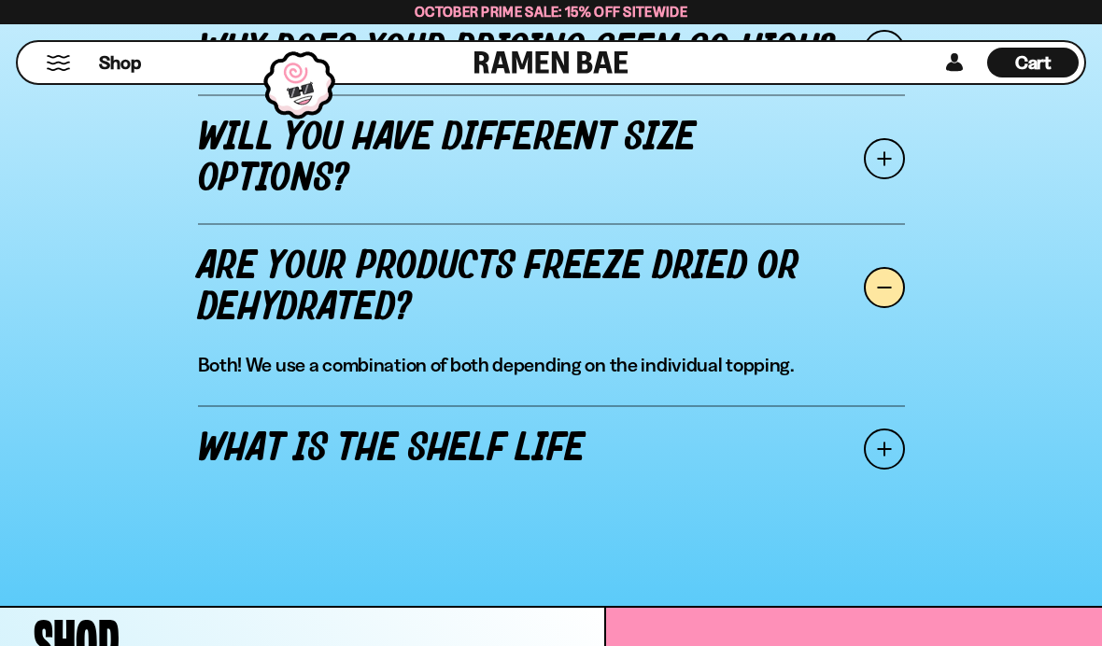
click at [887, 448] on span at bounding box center [884, 448] width 41 height 41
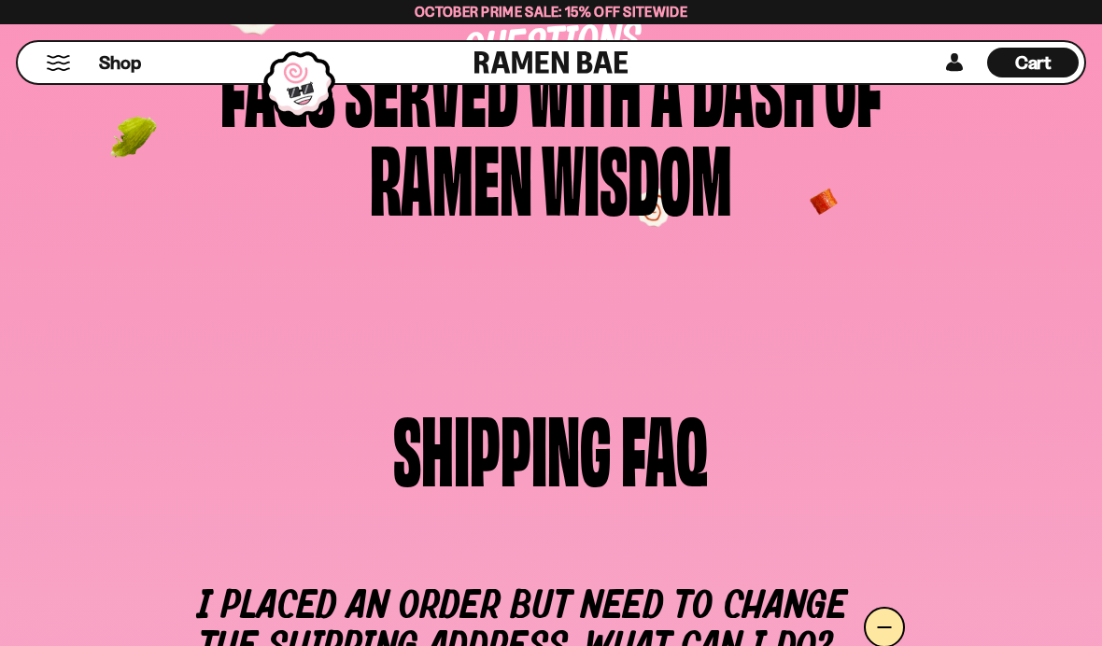
scroll to position [0, 0]
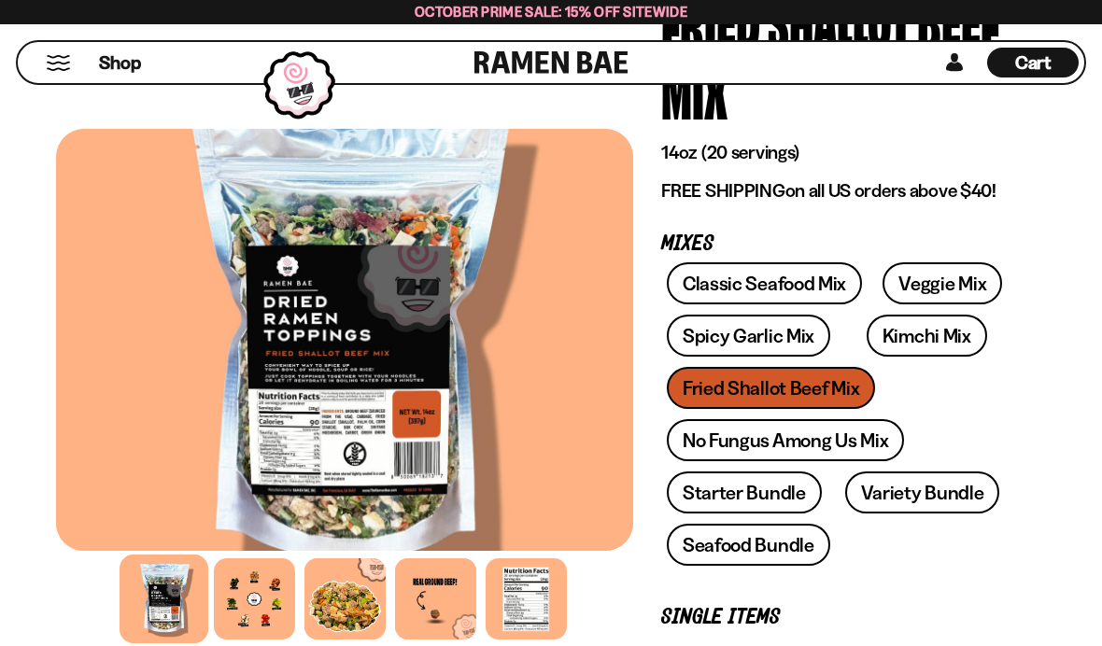
scroll to position [235, 0]
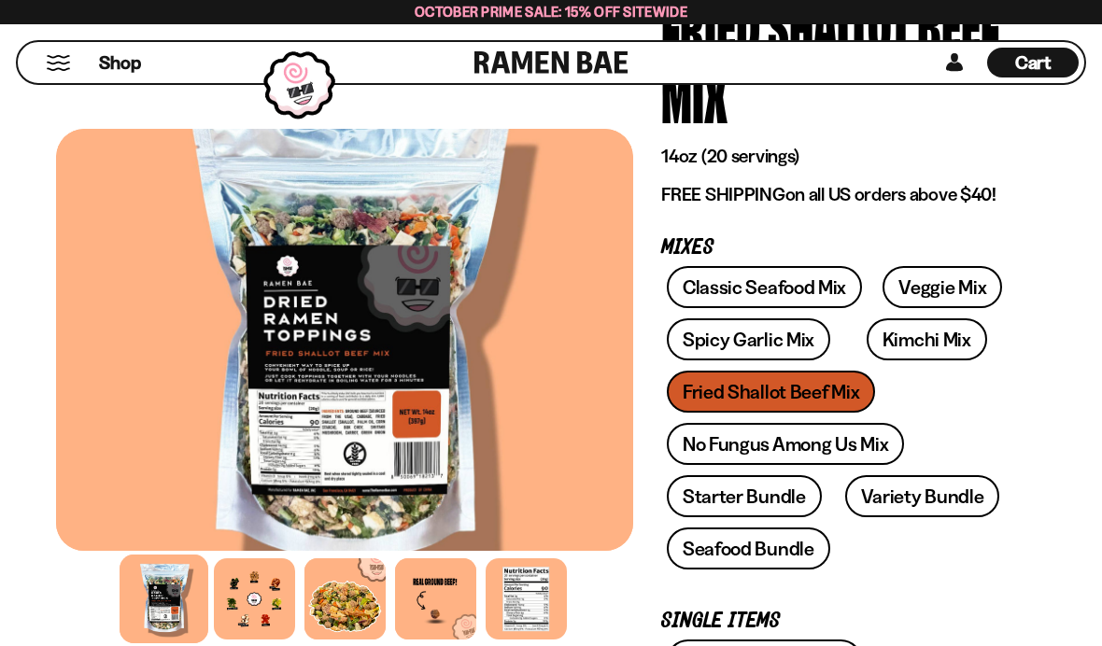
click at [261, 639] on div at bounding box center [254, 598] width 81 height 81
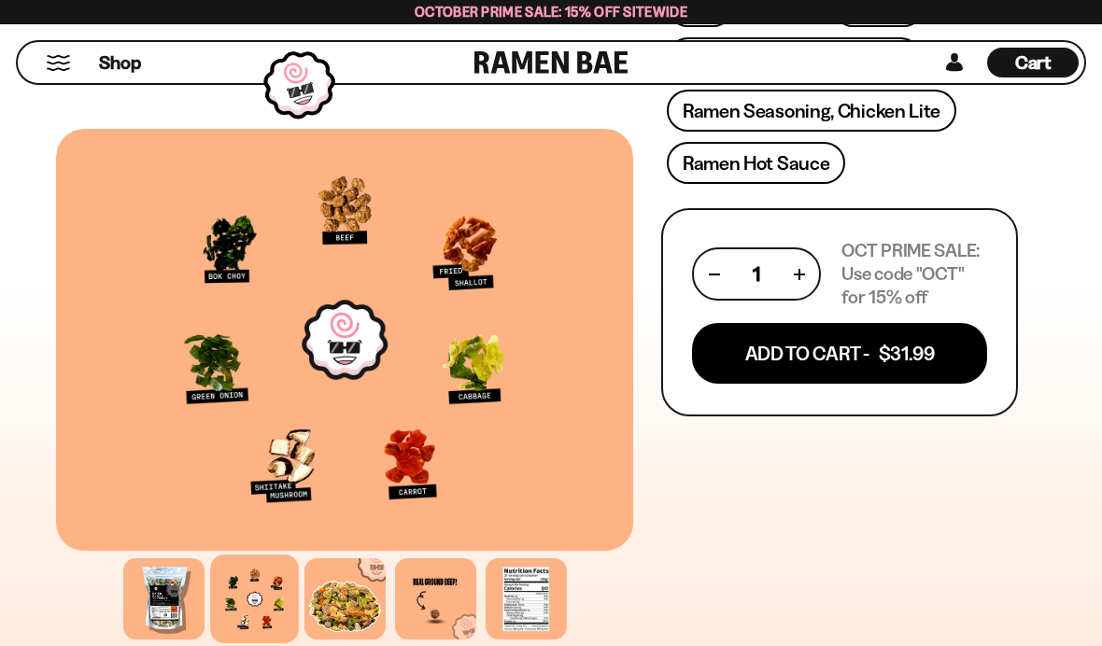
scroll to position [1098, 0]
click at [882, 360] on button "Add To Cart - $31.99" at bounding box center [839, 354] width 295 height 61
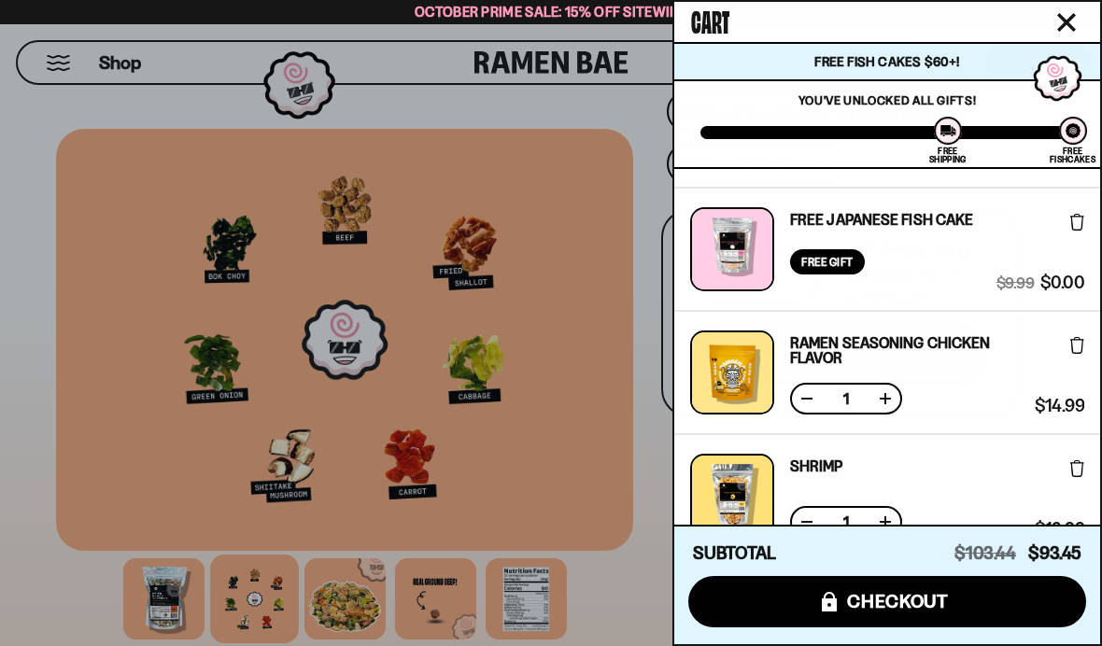
scroll to position [113, 0]
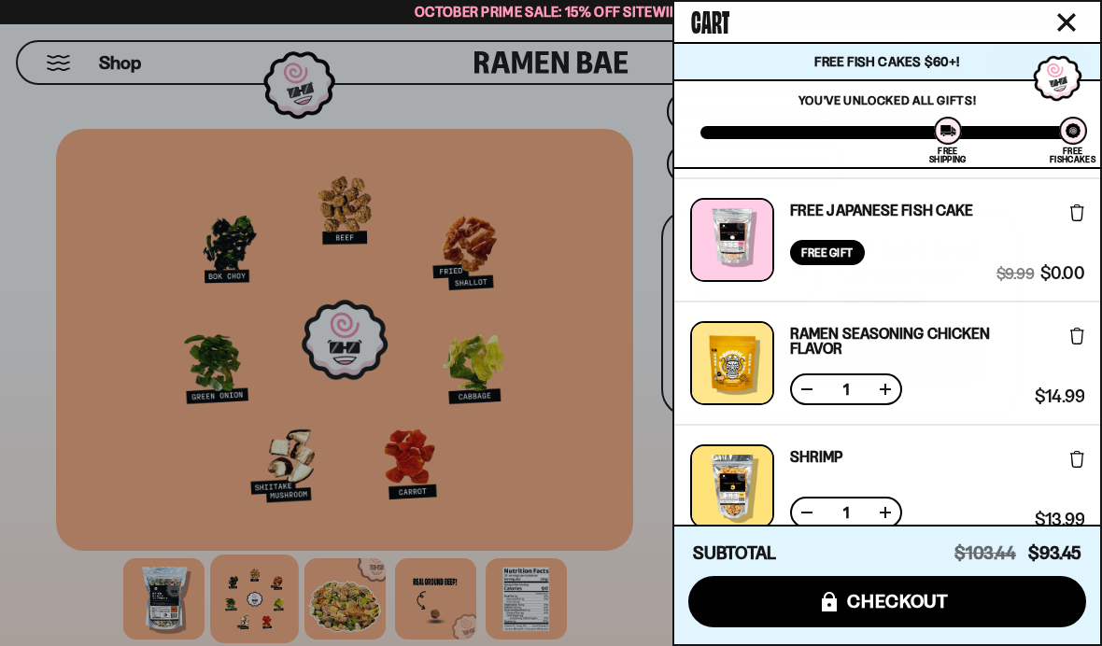
click at [1075, 338] on icon at bounding box center [1077, 336] width 14 height 17
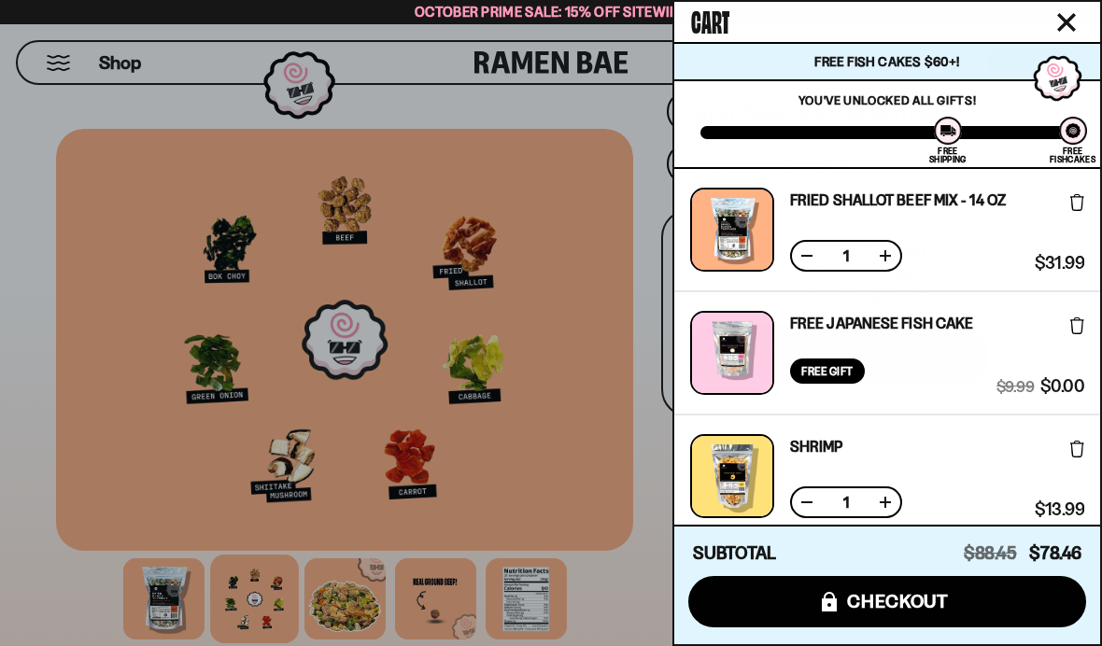
scroll to position [0, 0]
click at [1079, 326] on icon at bounding box center [1077, 325] width 14 height 17
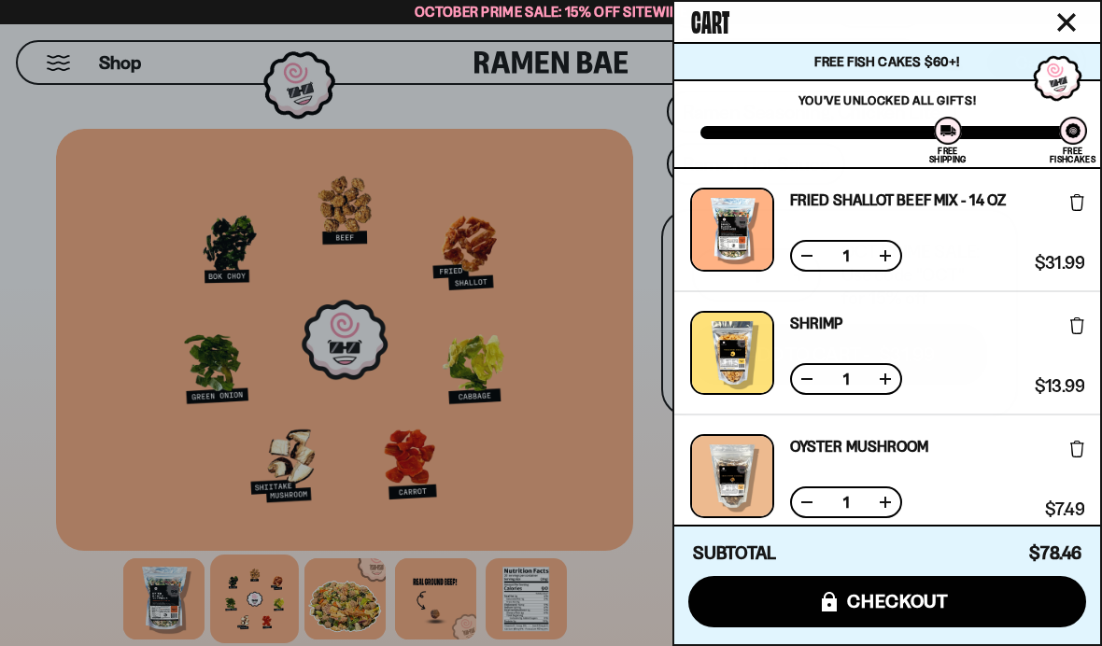
click at [920, 598] on span "checkout" at bounding box center [898, 601] width 102 height 21
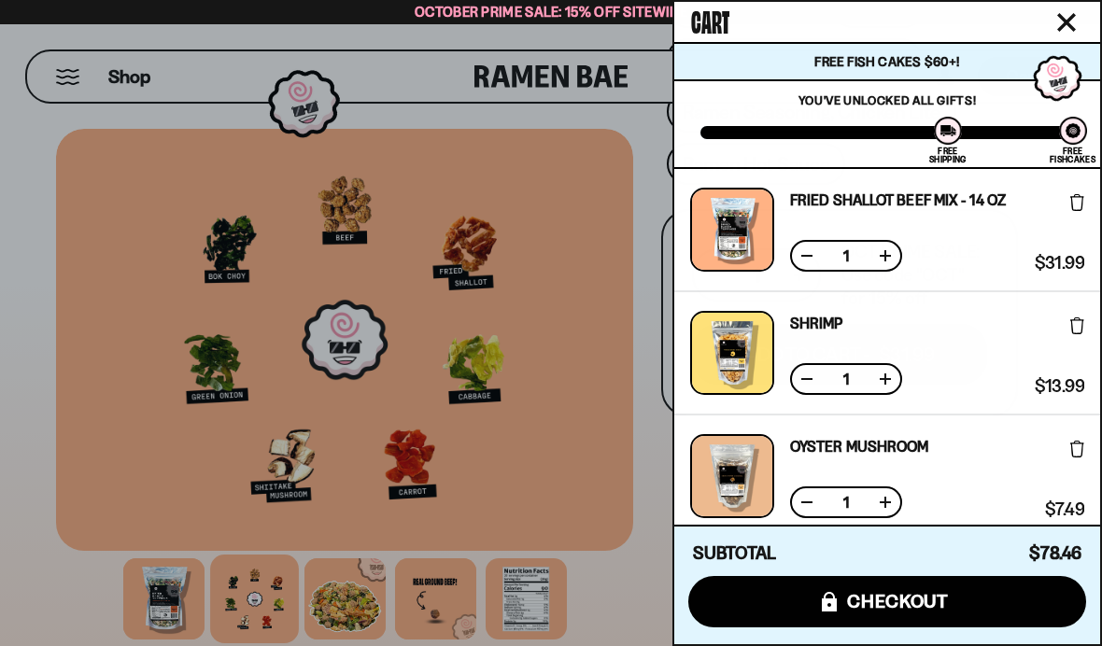
scroll to position [119, 0]
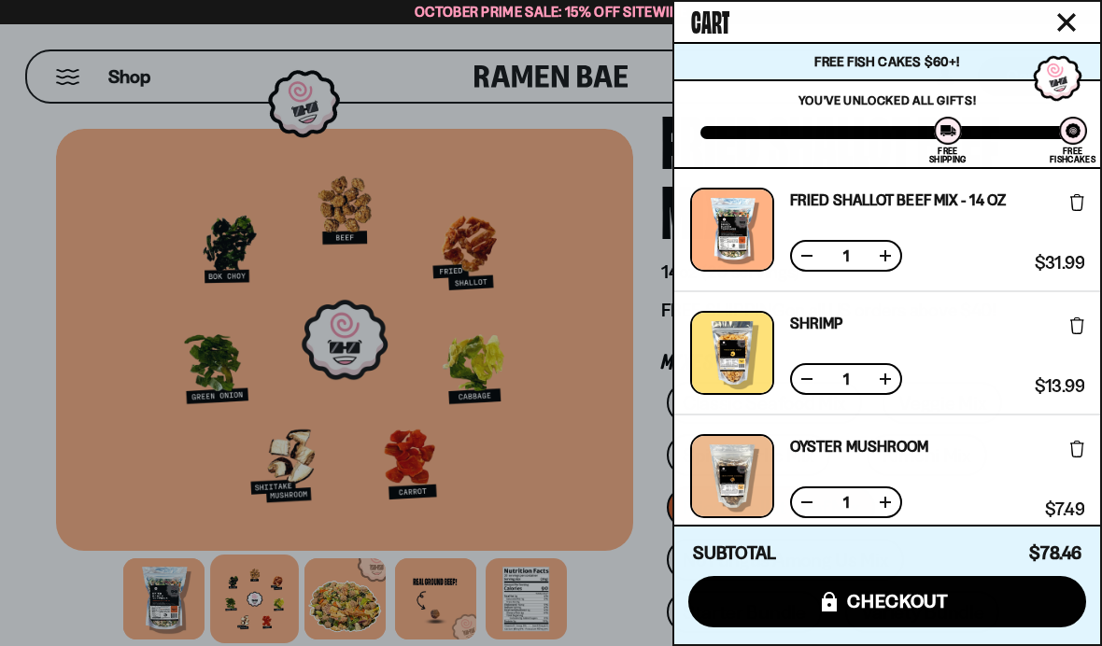
click at [1072, 18] on icon "Close cart" at bounding box center [1066, 22] width 17 height 17
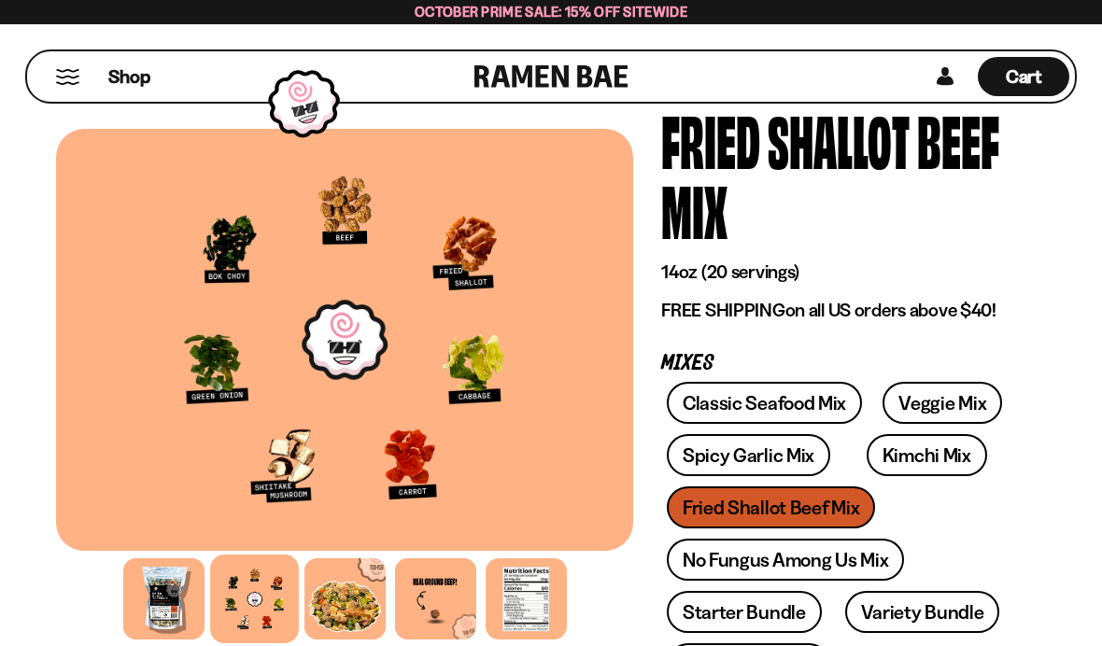
click at [938, 413] on link "Veggie Mix" at bounding box center [941, 403] width 119 height 42
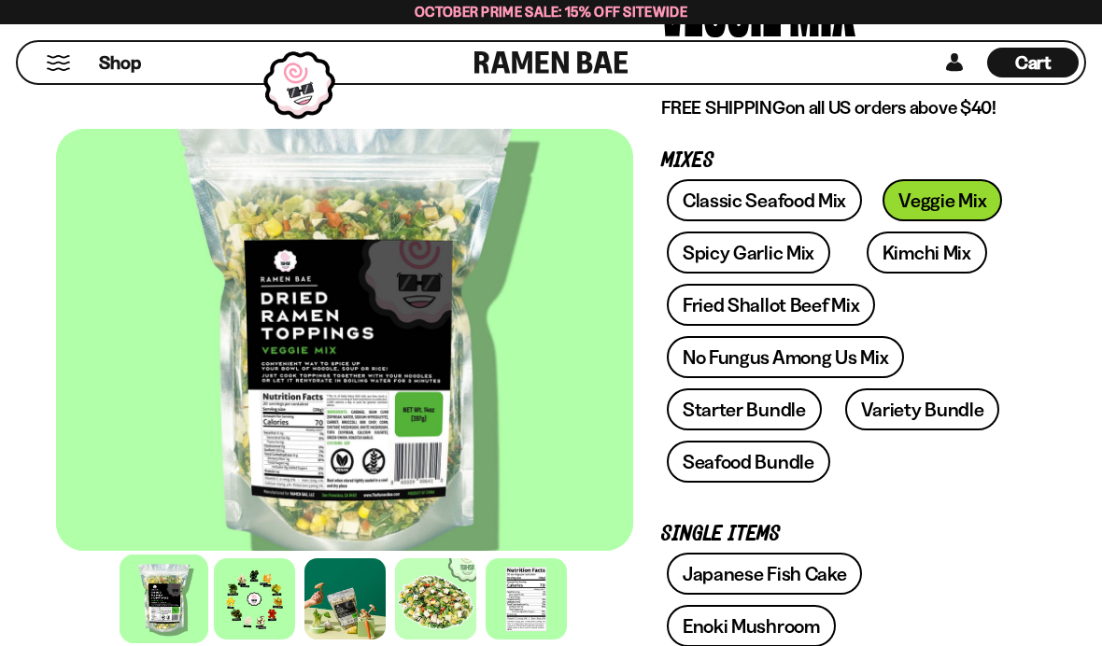
scroll to position [255, 0]
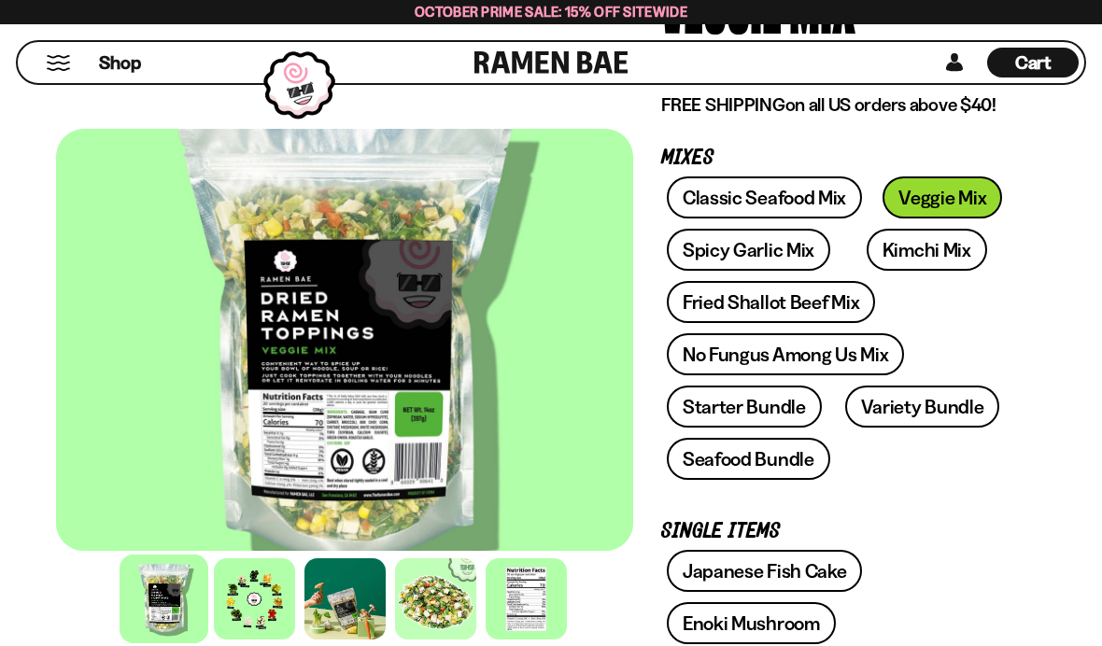
click at [254, 639] on div at bounding box center [254, 598] width 81 height 81
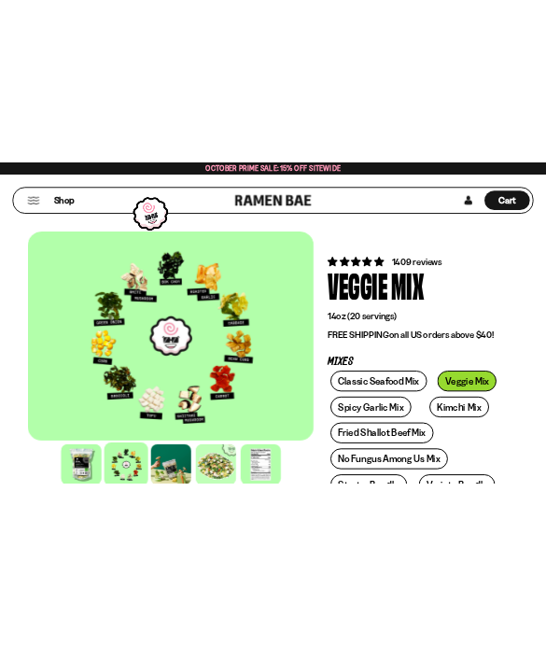
scroll to position [0, 0]
